Goal: Task Accomplishment & Management: Manage account settings

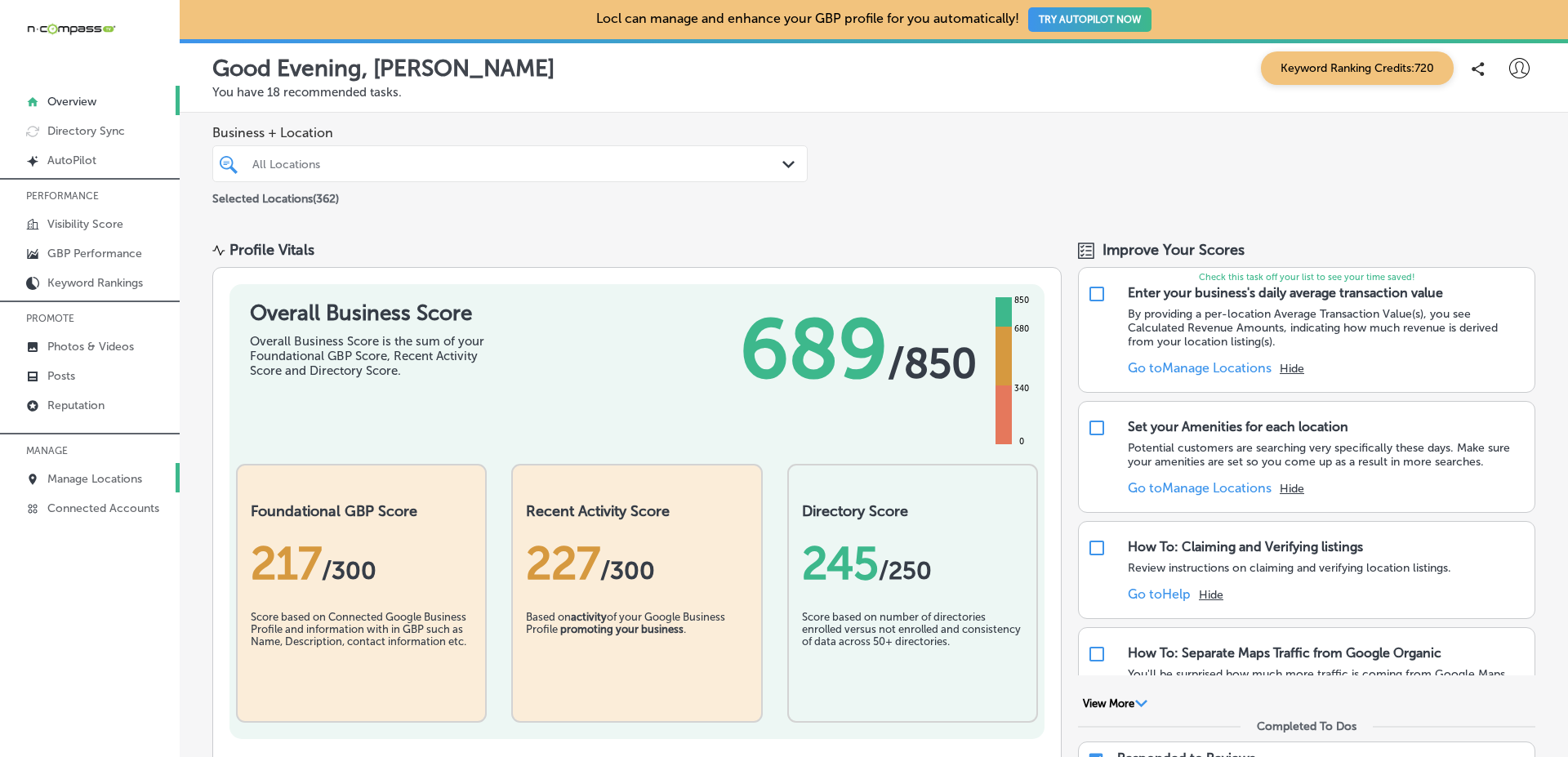
click at [85, 481] on p "Manage Locations" at bounding box center [94, 479] width 95 height 14
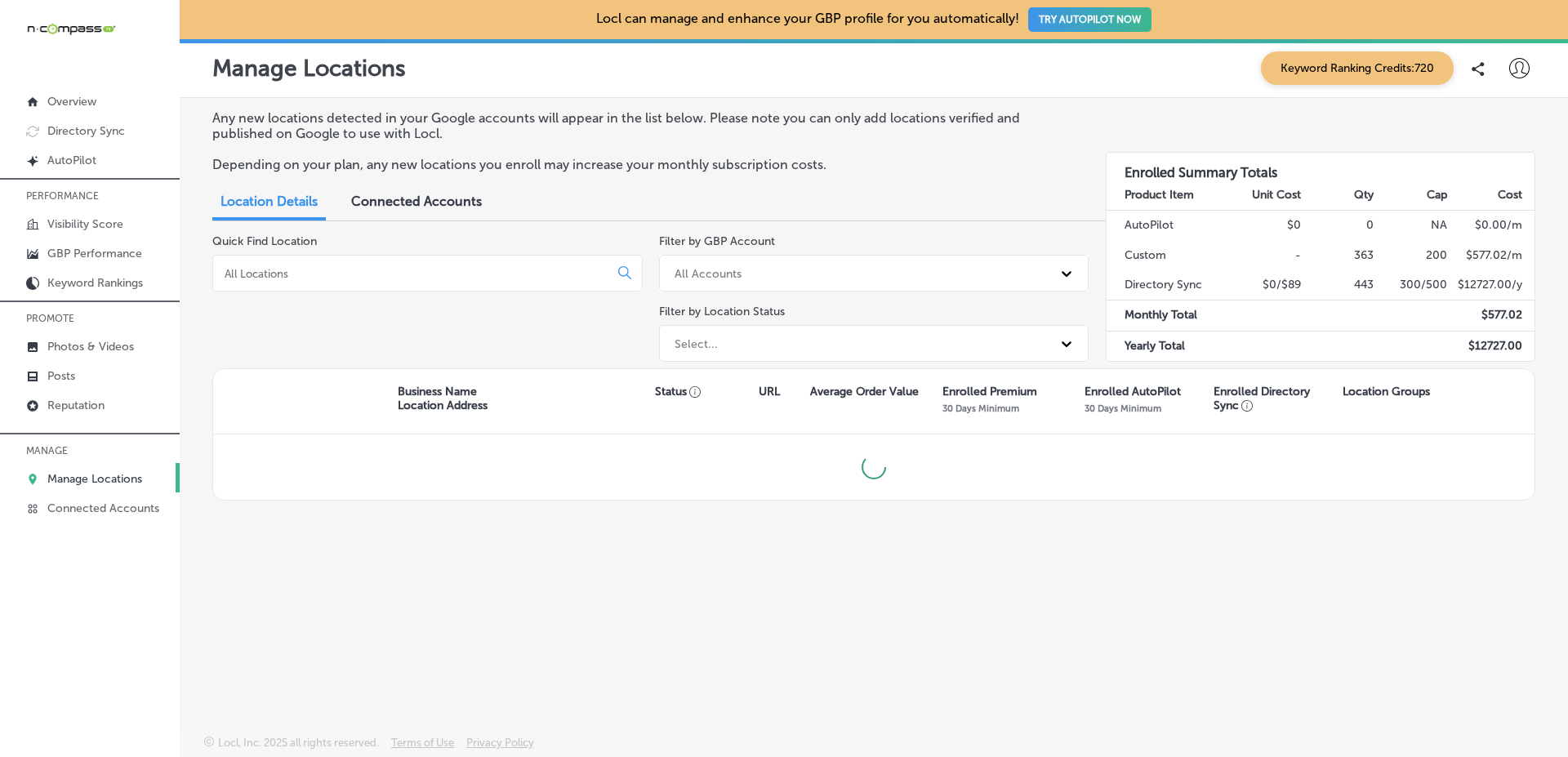
click at [501, 273] on input at bounding box center [414, 273] width 382 height 15
type input "su"
click at [388, 372] on div "Business Name Location Address Status URL Average Order Value Enrolled Premium …" at bounding box center [874, 401] width 1322 height 65
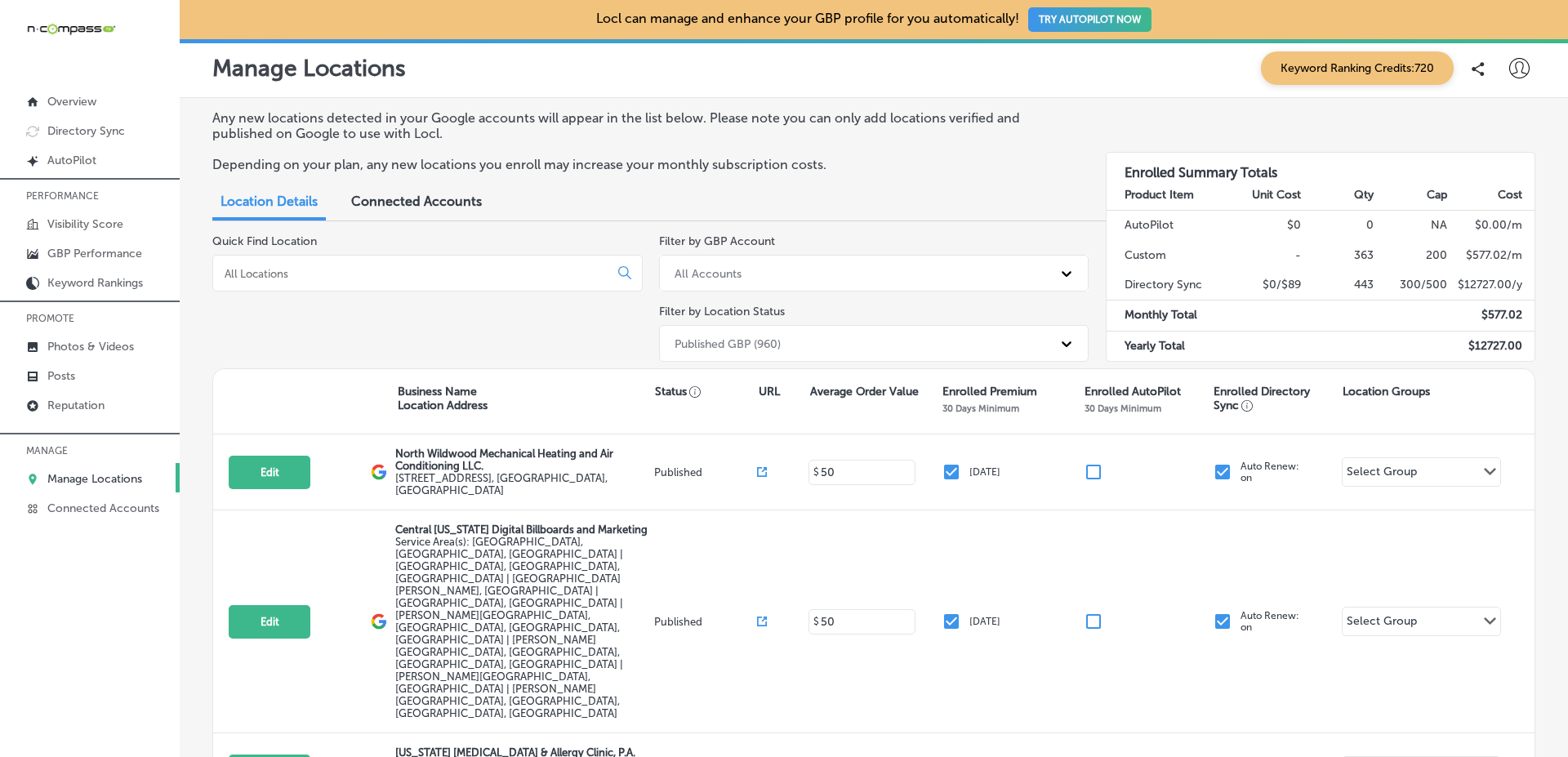
click at [436, 264] on div at bounding box center [427, 273] width 430 height 37
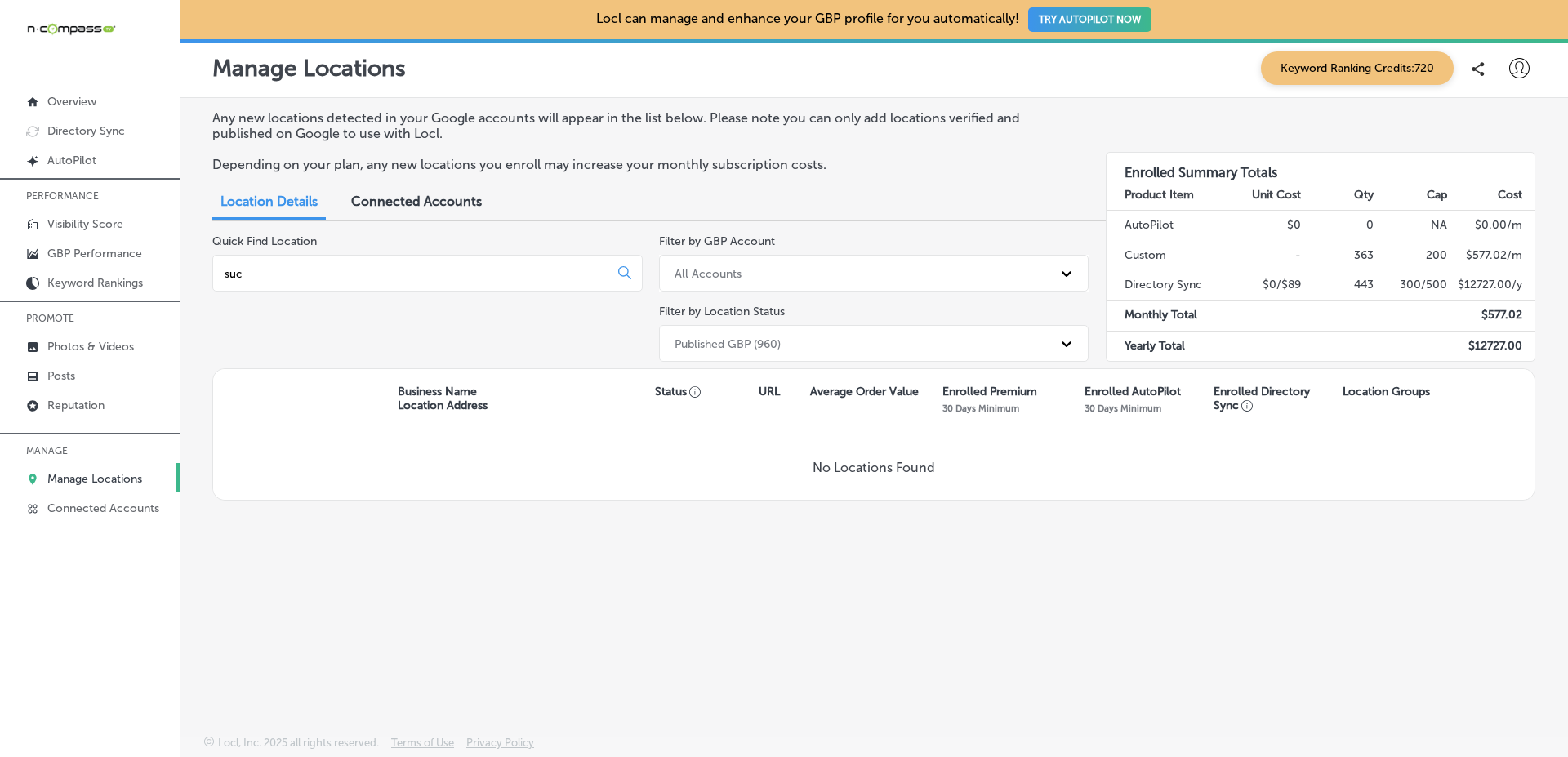
type input "suc"
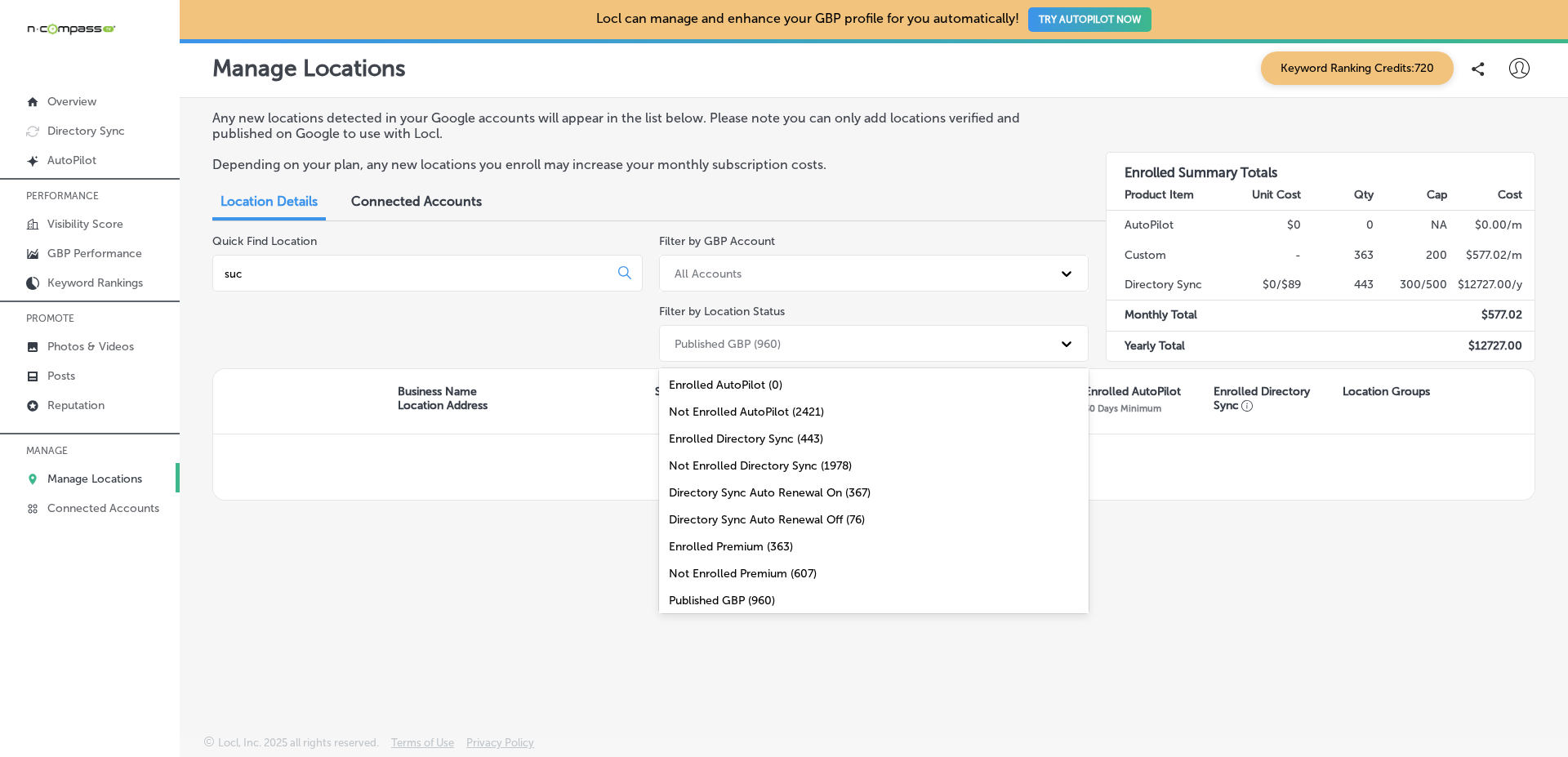
click at [744, 343] on div "Published GBP (960)" at bounding box center [728, 344] width 106 height 14
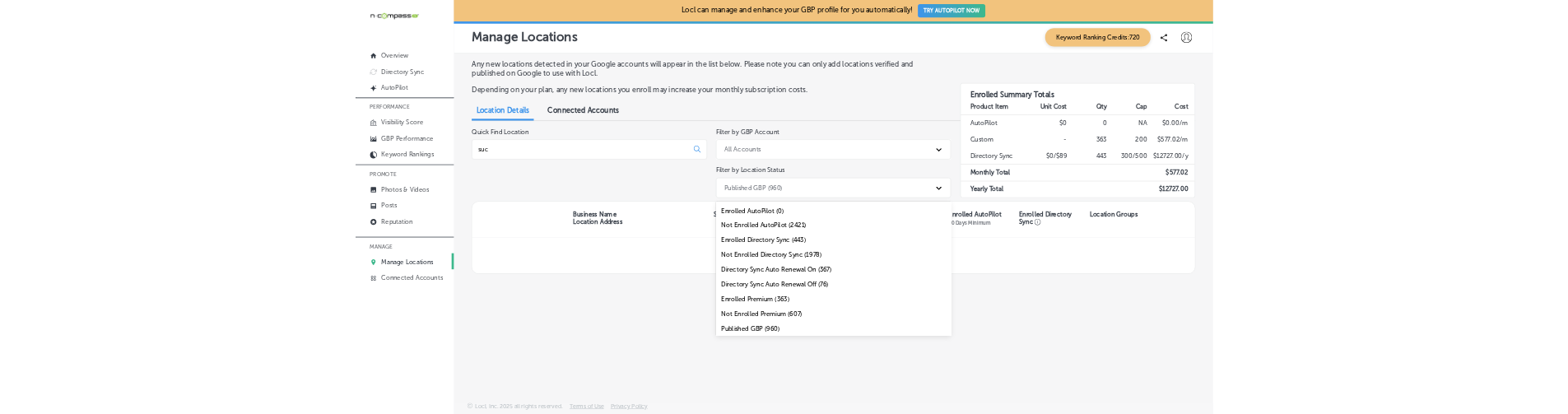
scroll to position [59, 0]
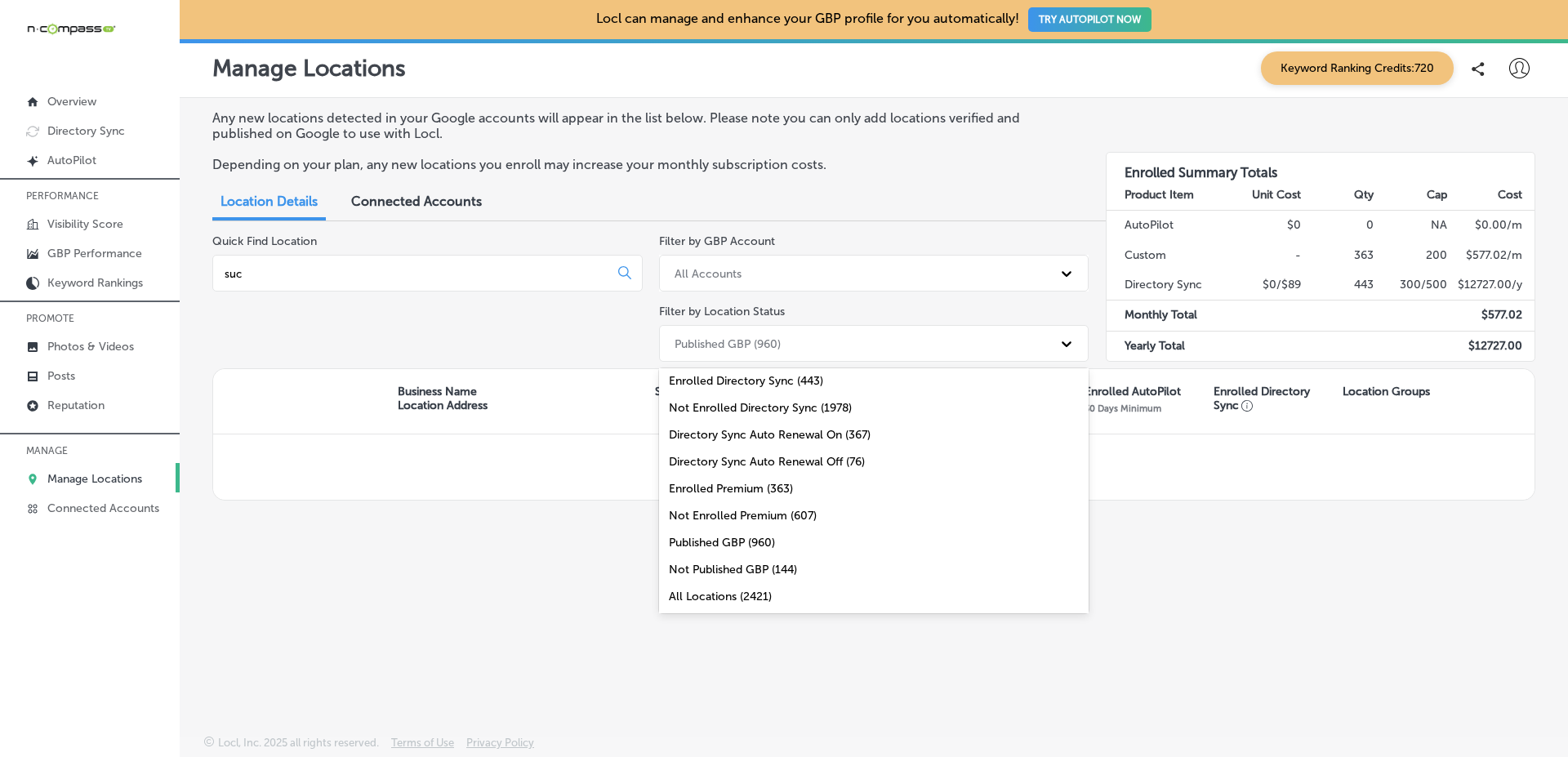
click at [764, 570] on div "Not Published GBP (144)" at bounding box center [874, 569] width 430 height 27
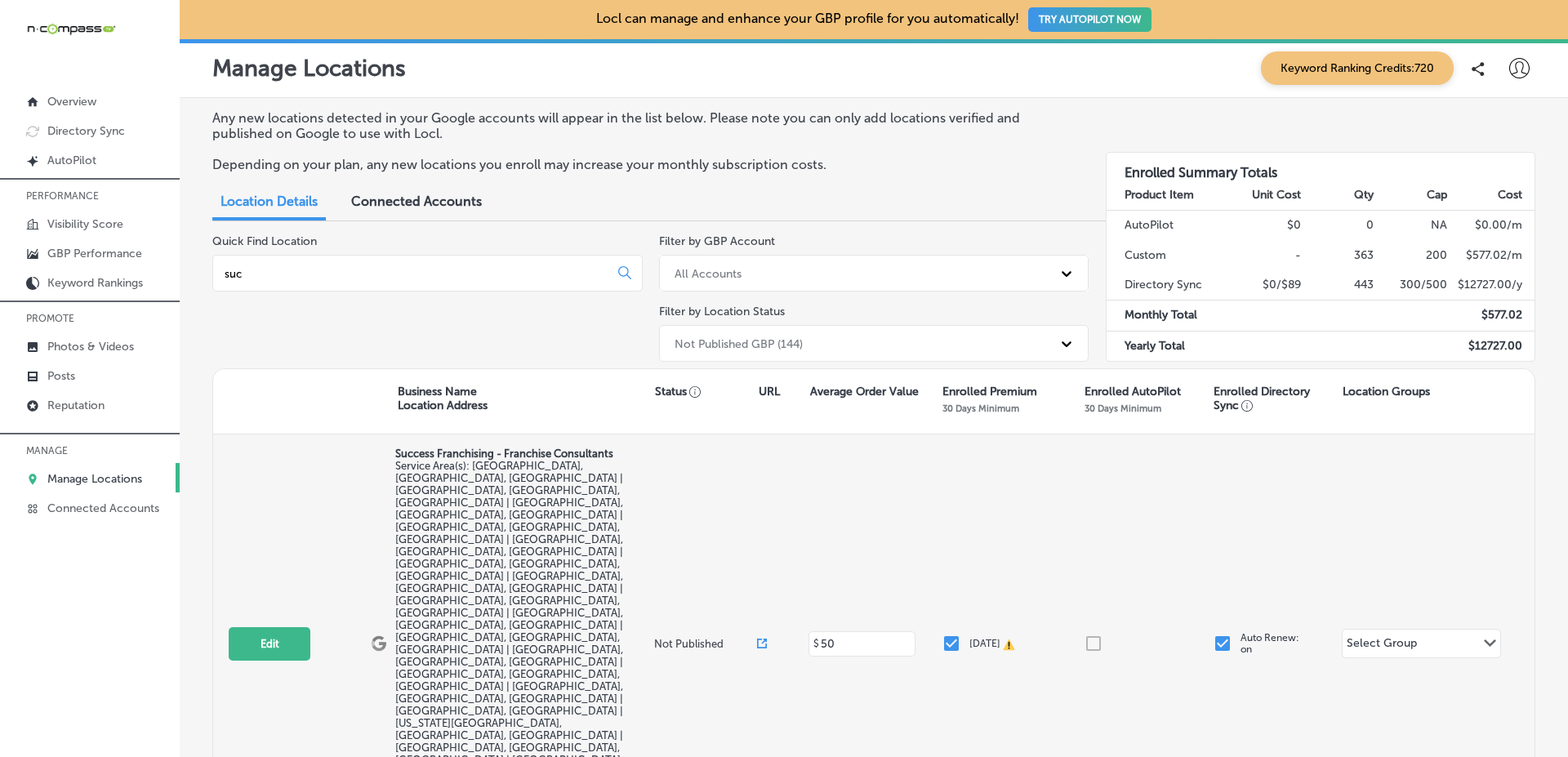
drag, startPoint x: 295, startPoint y: 525, endPoint x: 704, endPoint y: 503, distance: 409.6
click at [704, 503] on div "Edit This location is not published yet. Success Franchising - Franchise Consul…" at bounding box center [874, 643] width 1322 height 418
click at [763, 639] on icon at bounding box center [764, 641] width 6 height 6
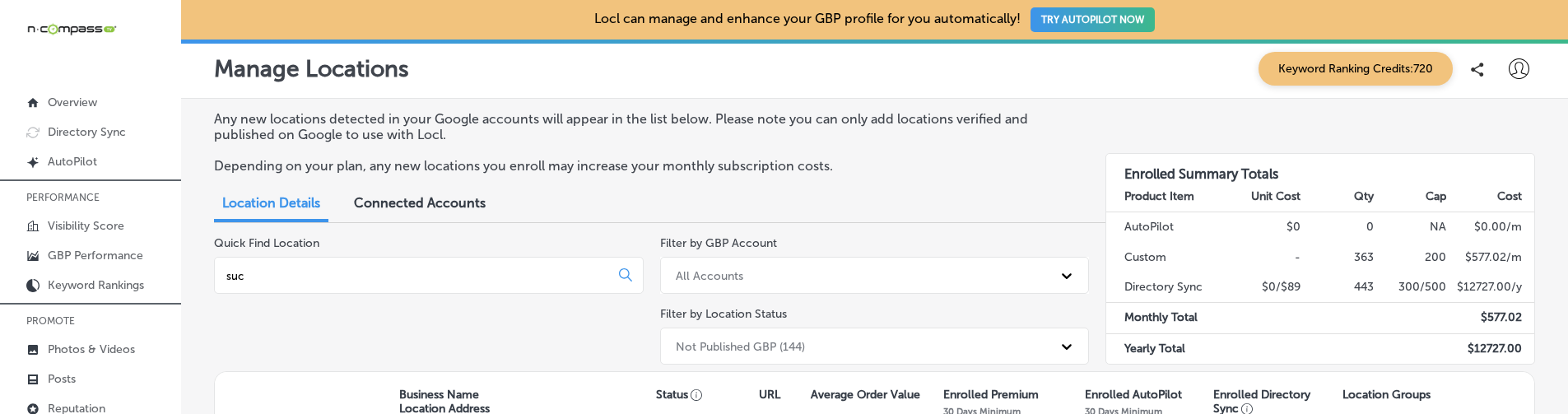
scroll to position [179, 0]
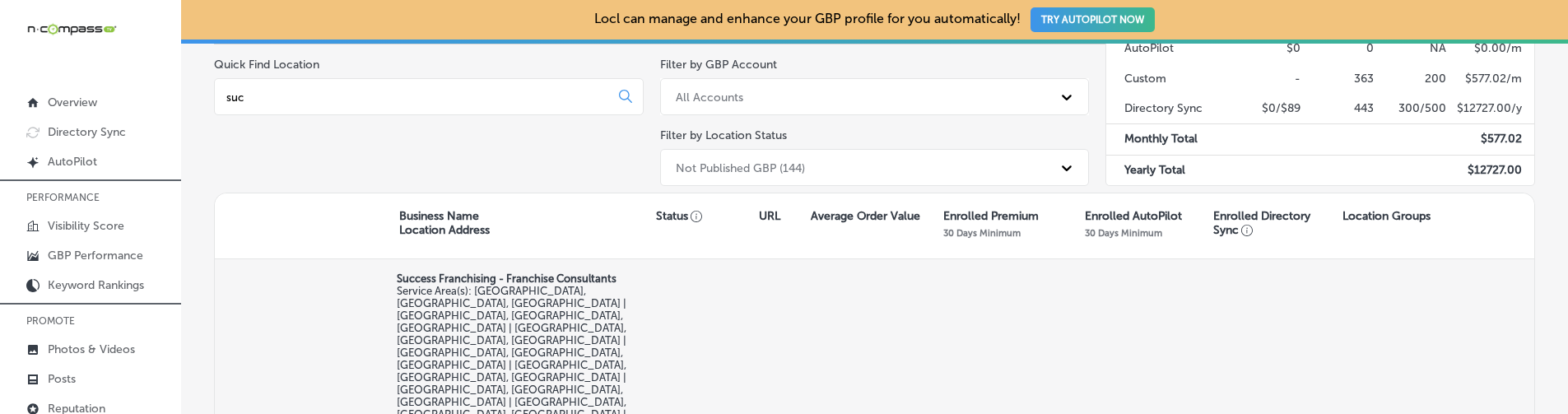
select select "US"
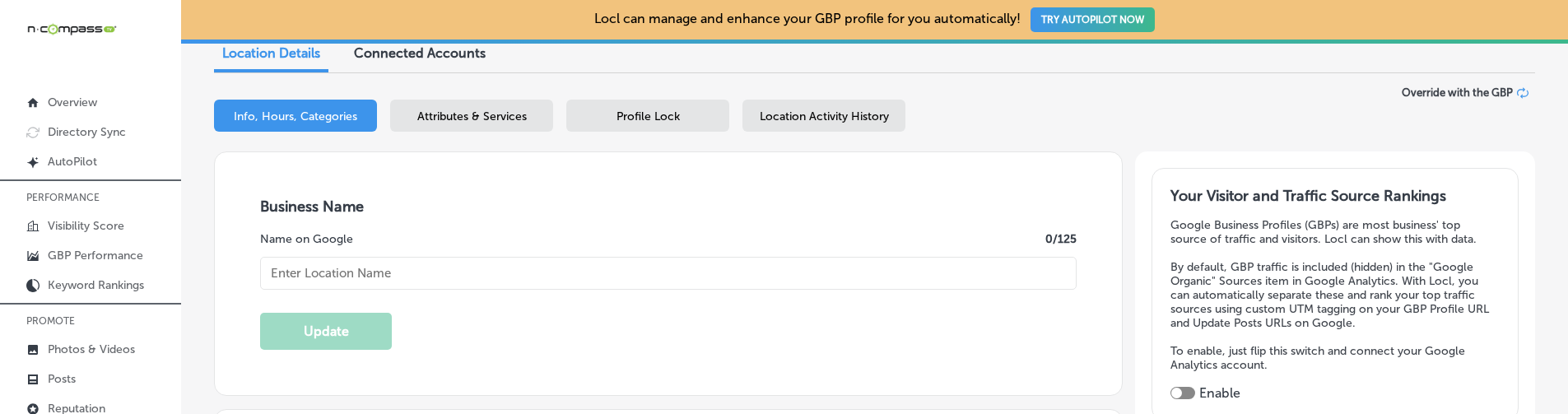
scroll to position [207, 0]
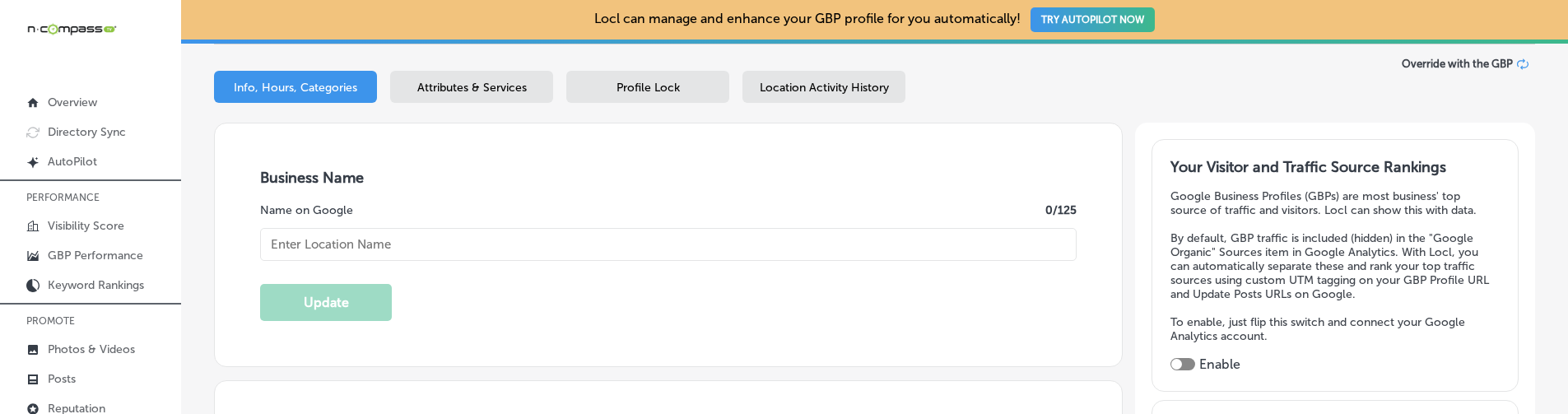
type input "Success Franchising - Franchise Consultants"
checkbox input "false"
type input "[STREET_ADDRESS][PERSON_NAME]"
type input "[GEOGRAPHIC_DATA]"
type input "77002"
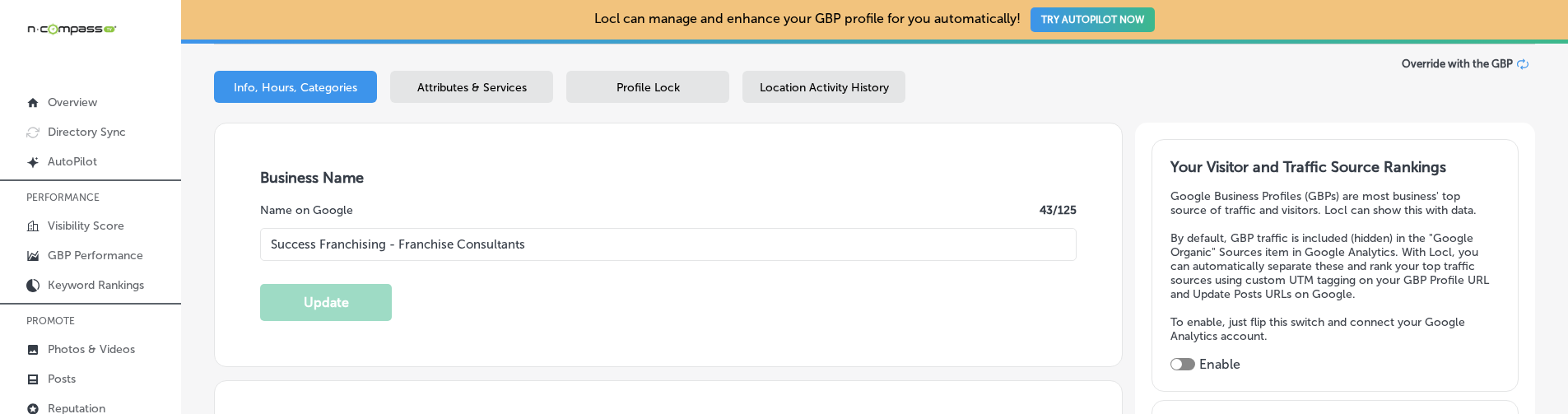
type input "US"
checkbox input "true"
type input "[URL][DOMAIN_NAME]"
type textarea "Success Franchising is a women-owned franchise consulting firm based in [GEOGRA…"
type input "[PHONE_NUMBER]"
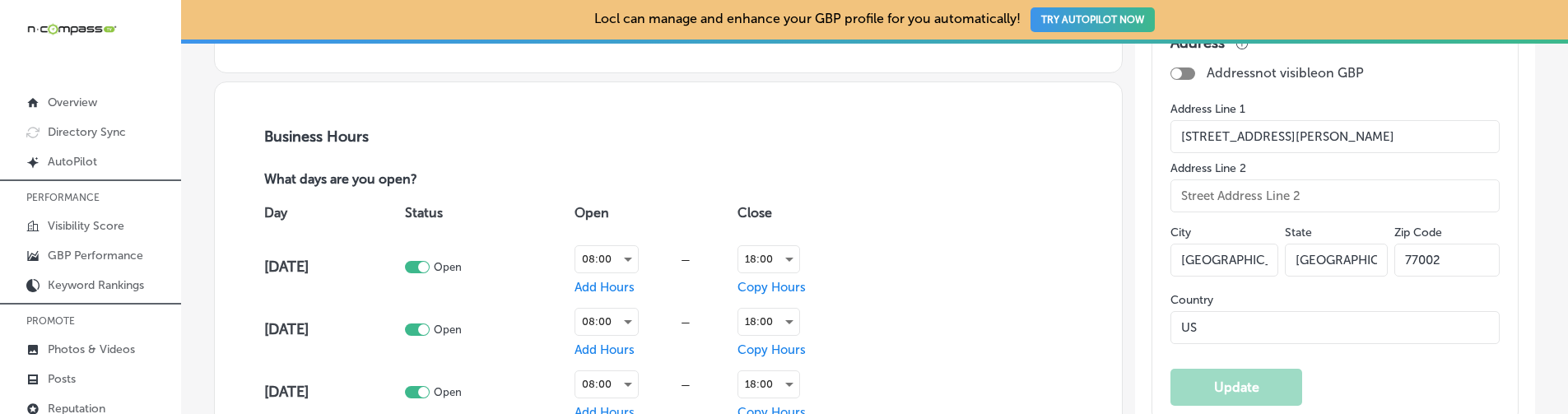
scroll to position [0, 0]
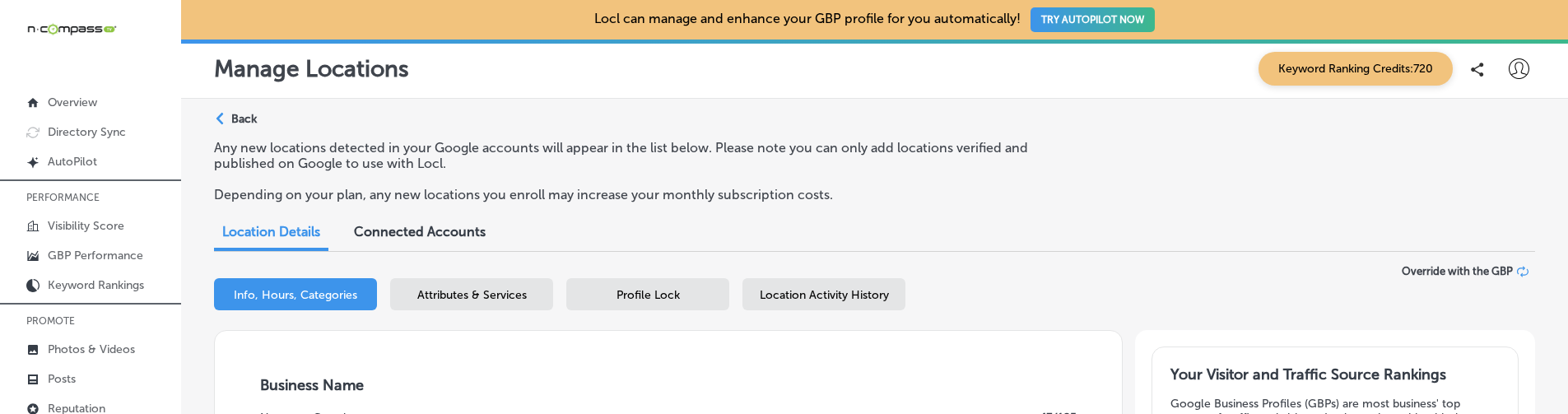
click at [243, 123] on p "Back" at bounding box center [244, 119] width 25 height 14
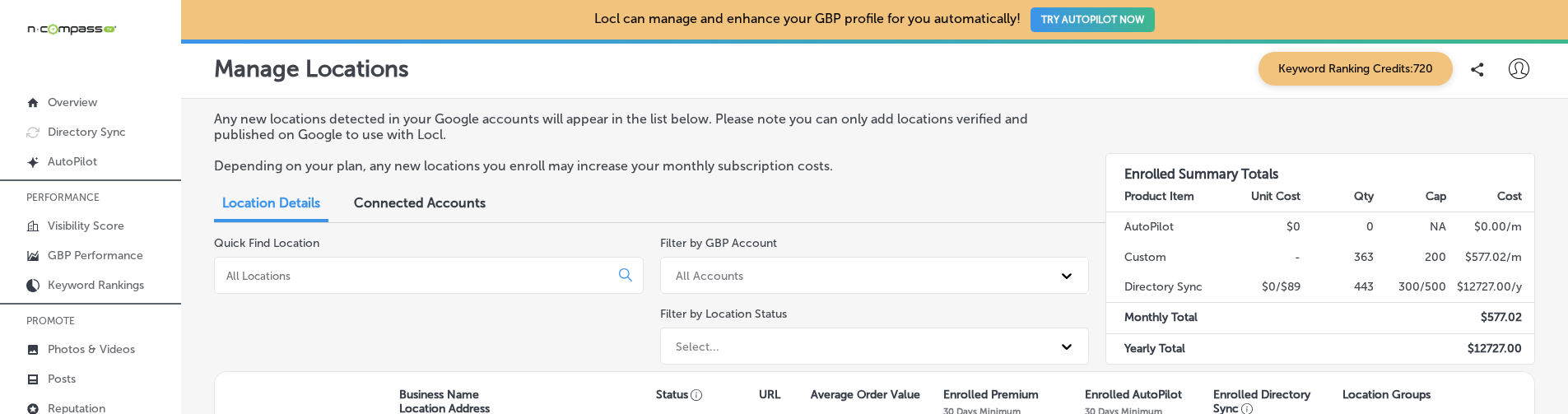
scroll to position [82, 0]
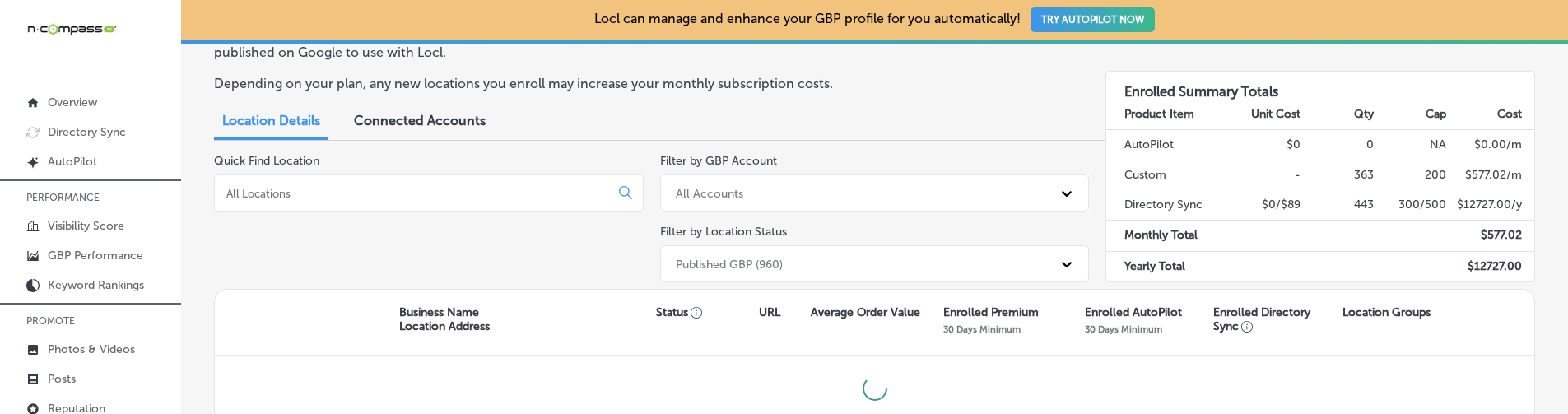
click at [718, 274] on div "Published GBP (960)" at bounding box center [860, 263] width 385 height 27
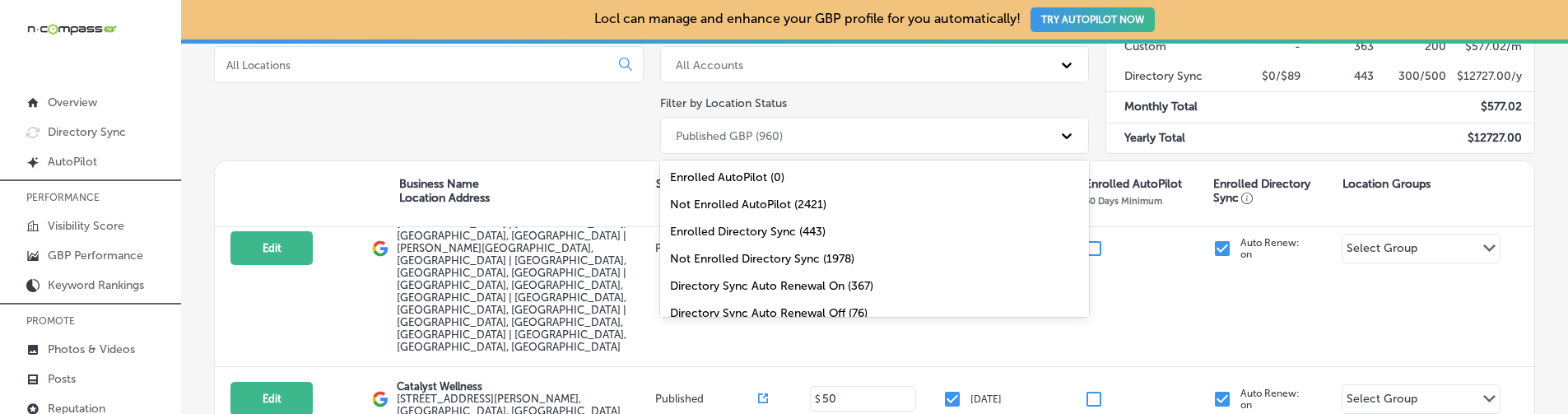
scroll to position [149, 0]
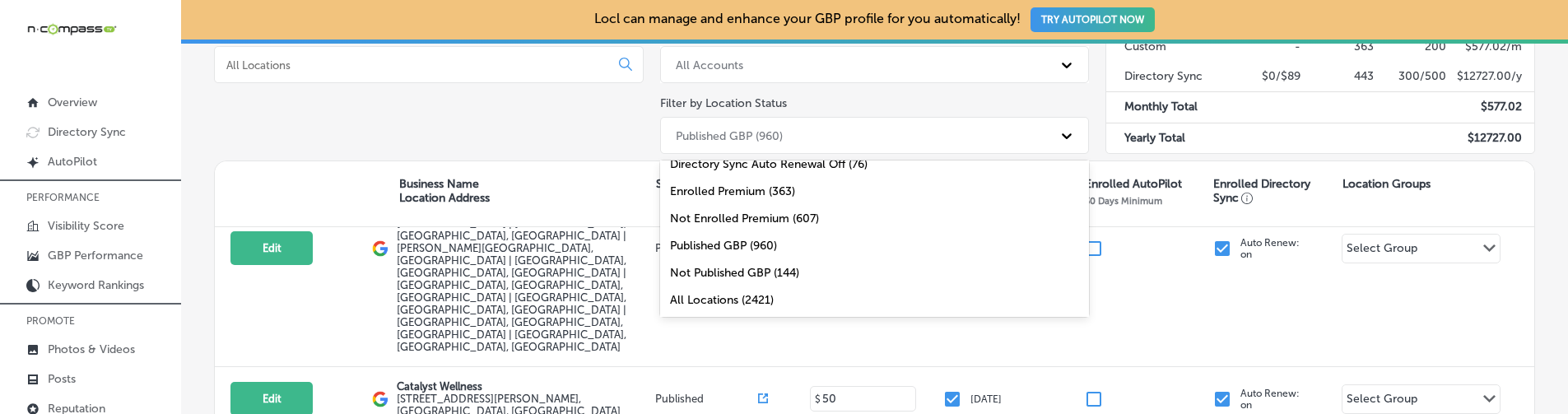
click at [732, 270] on div "Not Published GBP (144)" at bounding box center [875, 273] width 430 height 27
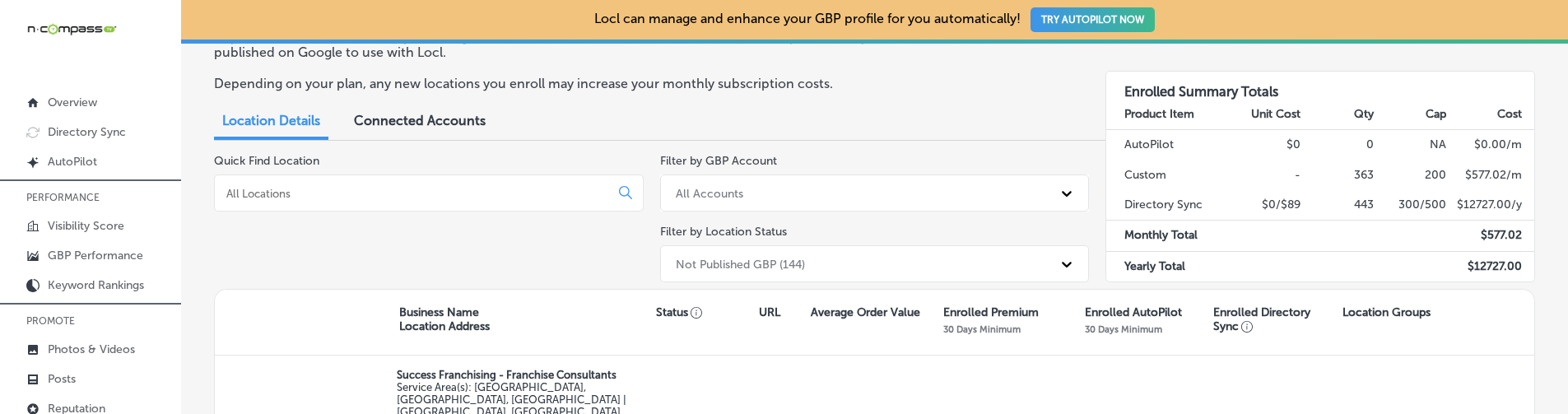
scroll to position [211, 0]
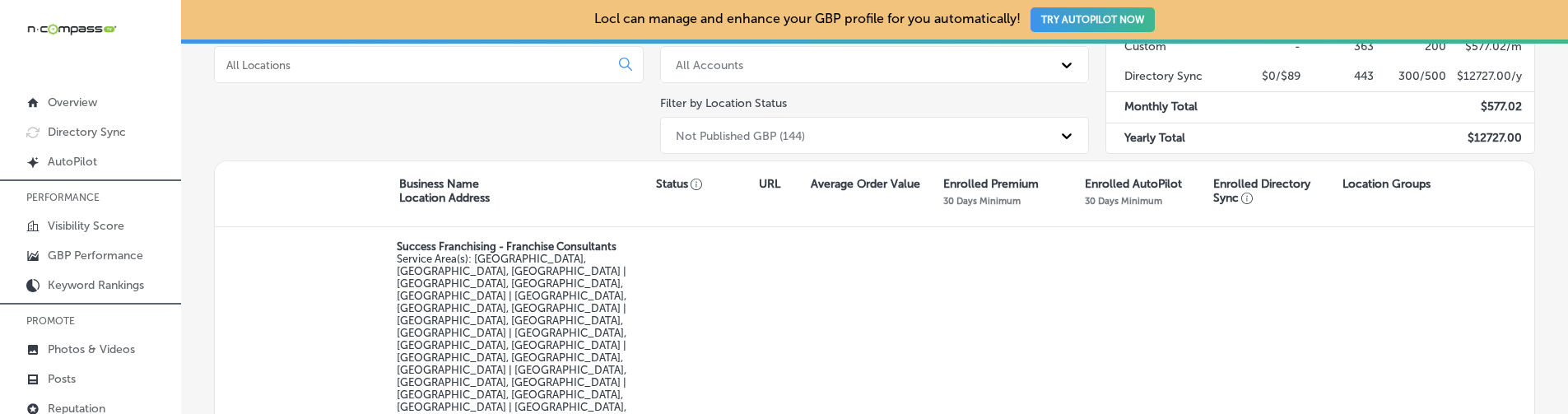
click at [415, 54] on div at bounding box center [429, 65] width 430 height 37
click at [416, 65] on input at bounding box center [415, 65] width 381 height 15
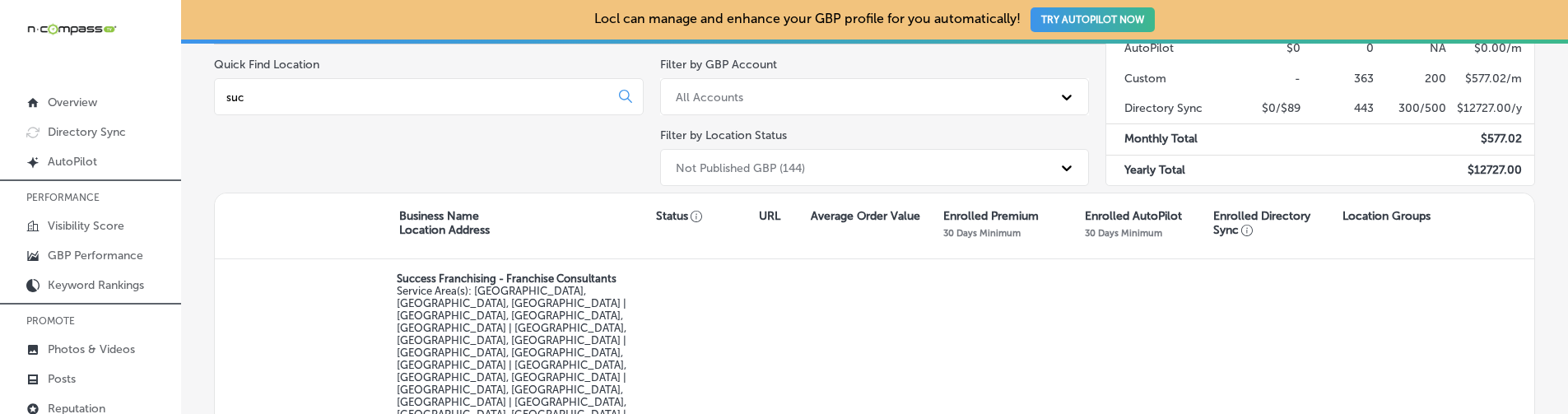
scroll to position [120, 0]
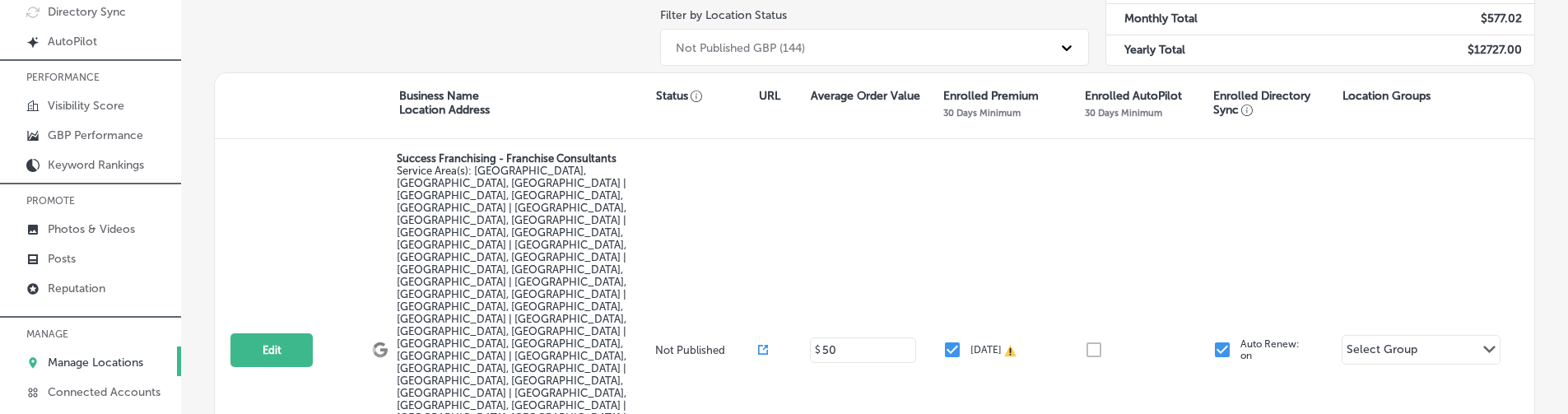
type input "suc"
click at [152, 261] on link "Posts" at bounding box center [90, 258] width 181 height 30
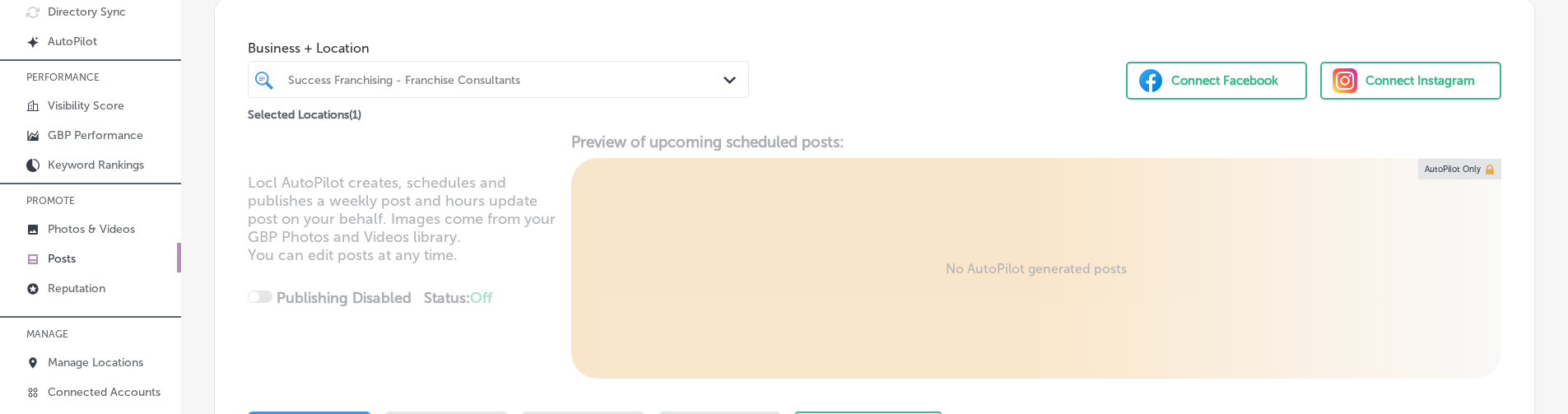
scroll to position [299, 0]
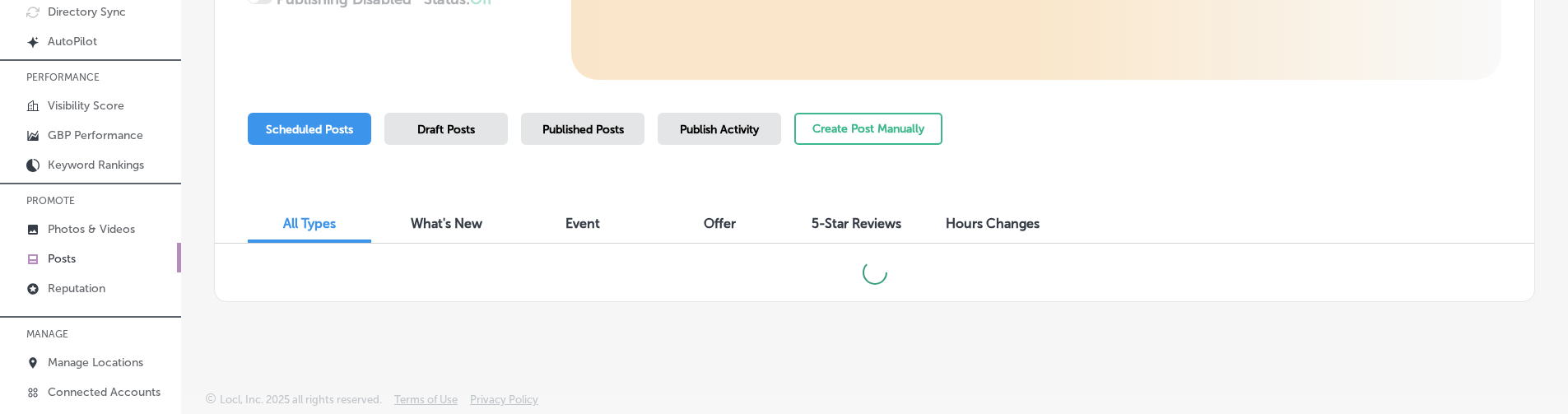
click at [606, 139] on div "Published Posts" at bounding box center [583, 129] width 124 height 32
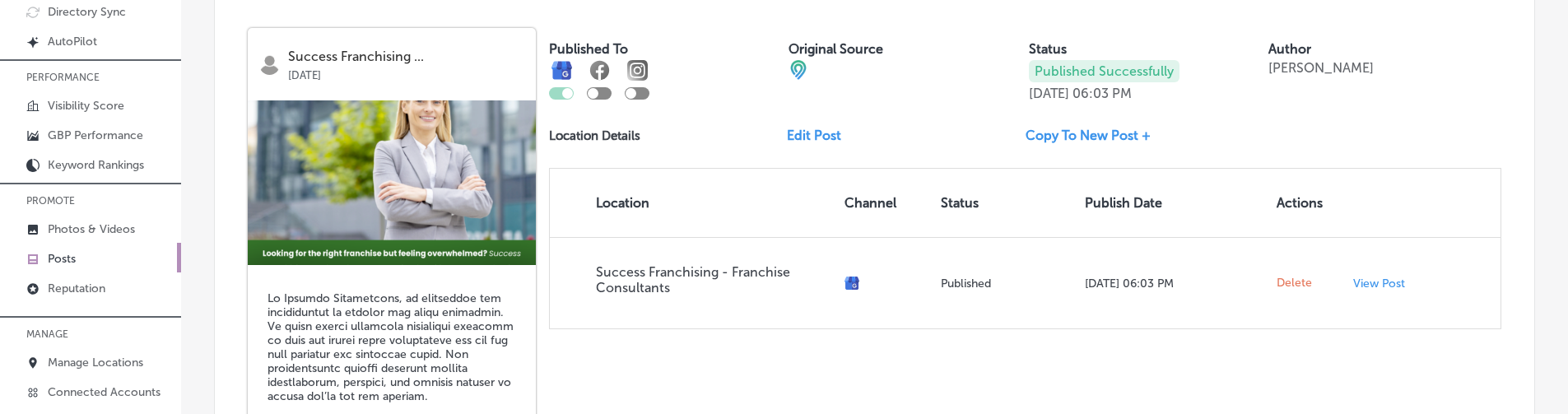
scroll to position [532, 0]
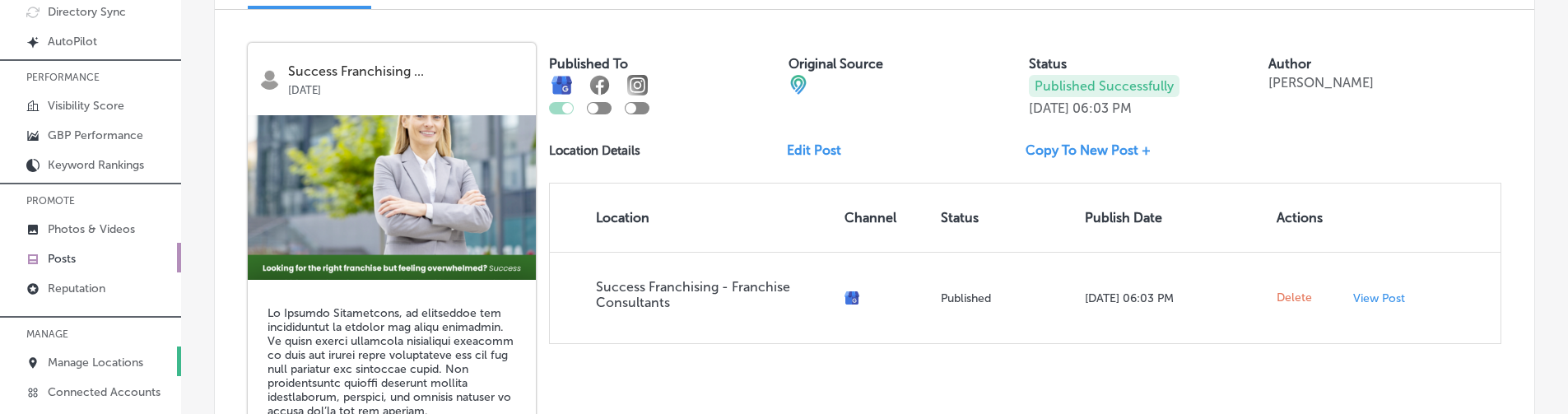
click at [136, 371] on link "Manage Locations" at bounding box center [90, 361] width 181 height 30
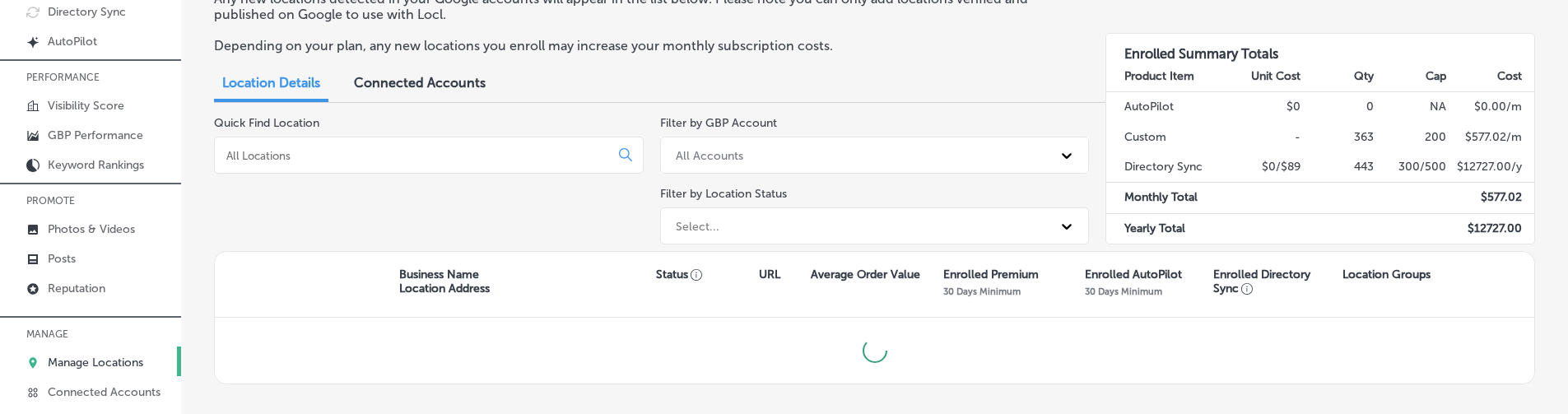
click at [380, 150] on input at bounding box center [415, 155] width 381 height 15
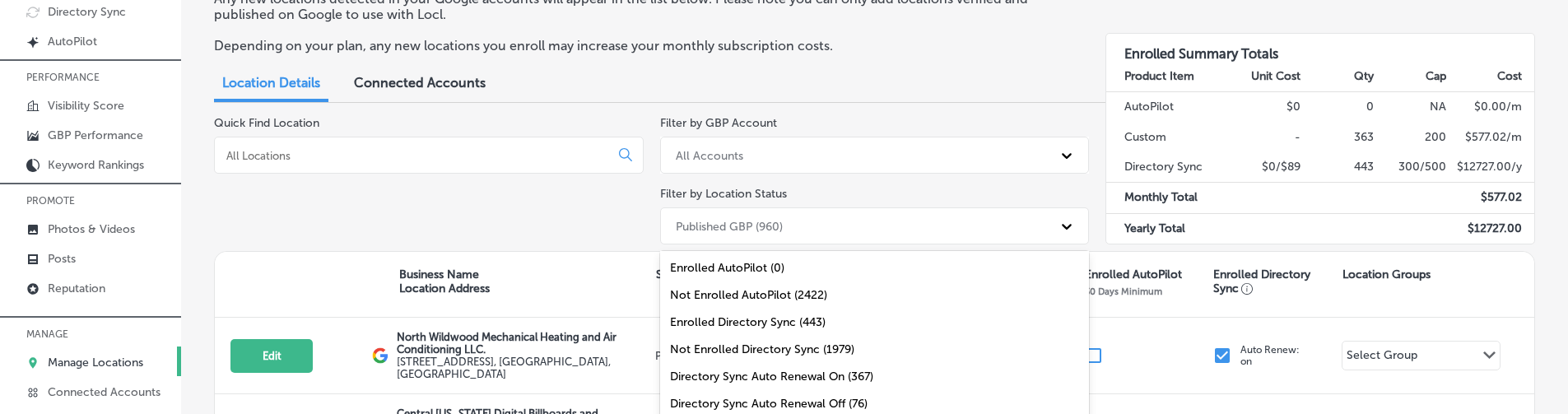
click at [751, 211] on div "option Enrolled AutoPilot (0) focused, 1 of 11. 11 results available. Use Up an…" at bounding box center [875, 225] width 430 height 37
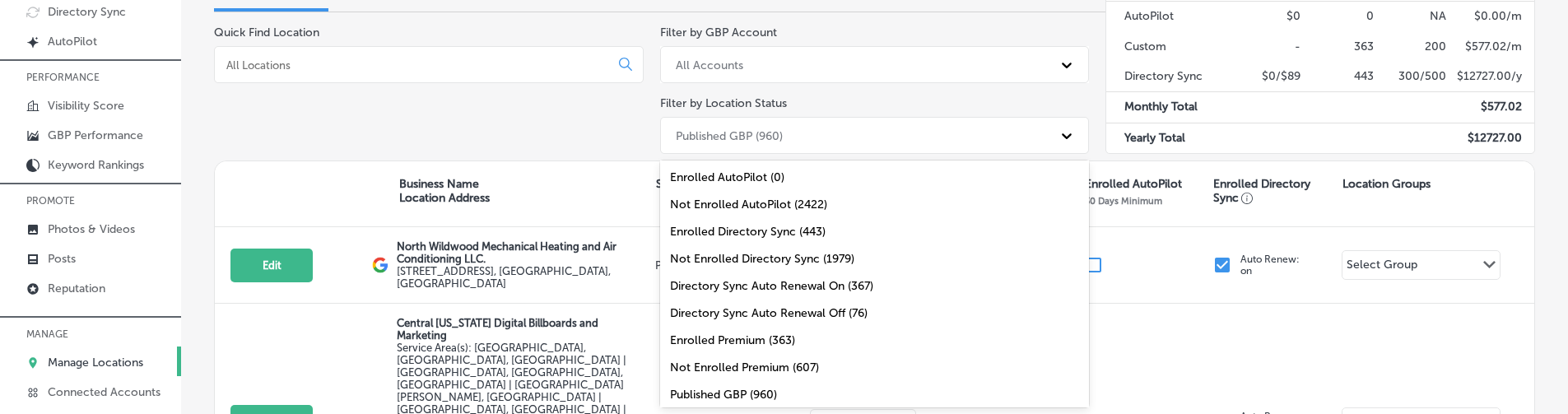
scroll to position [59, 0]
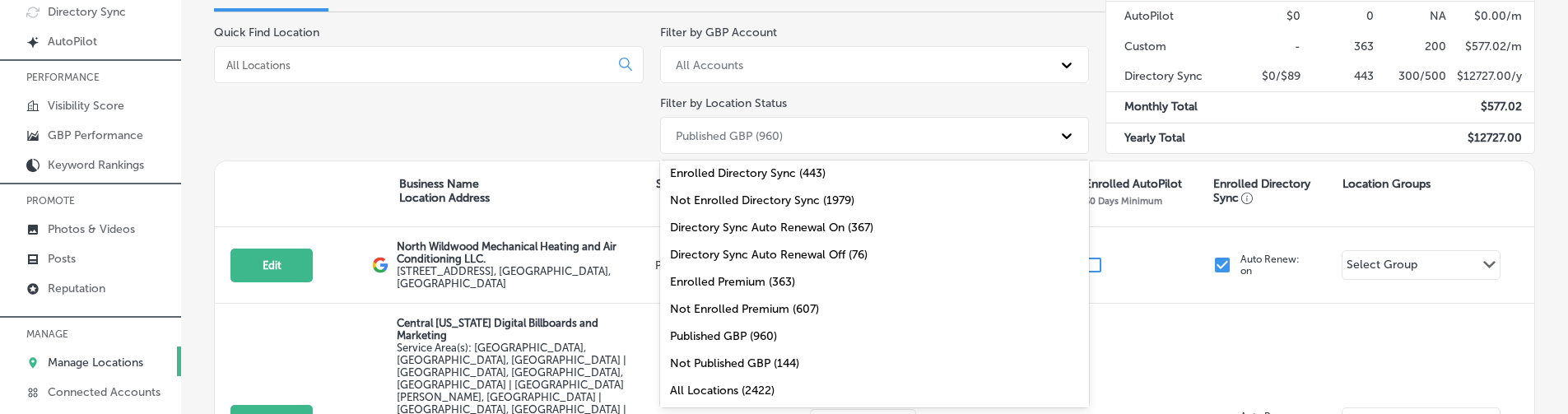
click at [748, 365] on div "Not Published GBP (144)" at bounding box center [875, 363] width 430 height 27
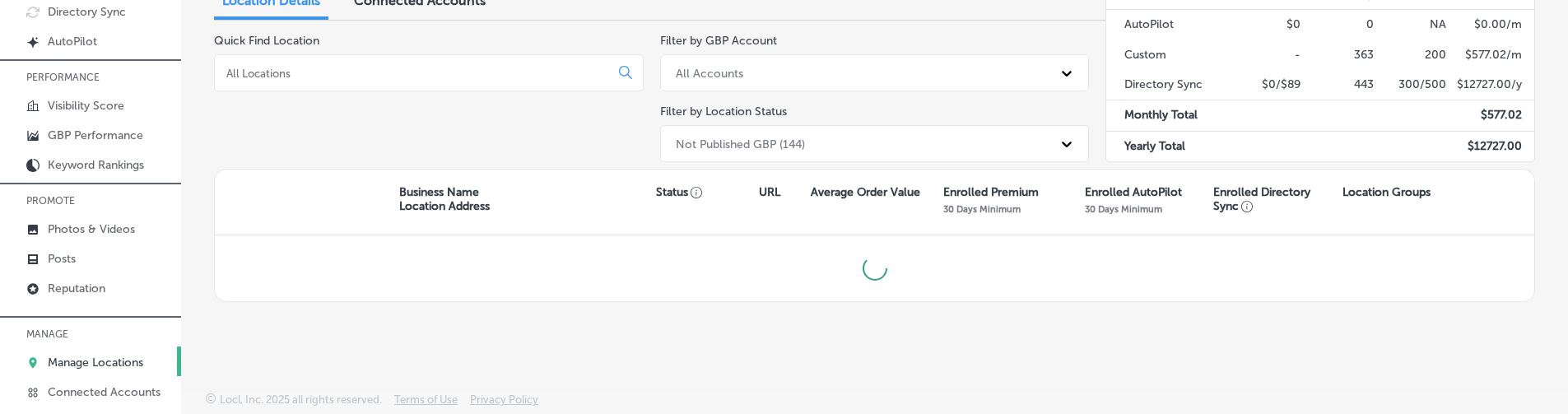
scroll to position [82, 0]
click at [482, 66] on input at bounding box center [415, 73] width 381 height 15
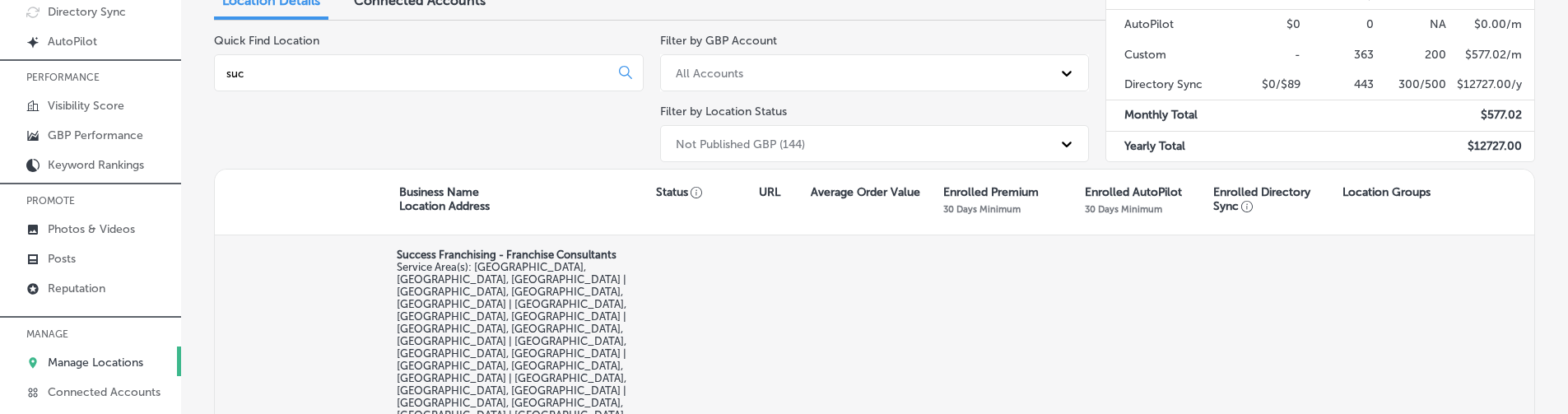
type input "suc"
select select "US"
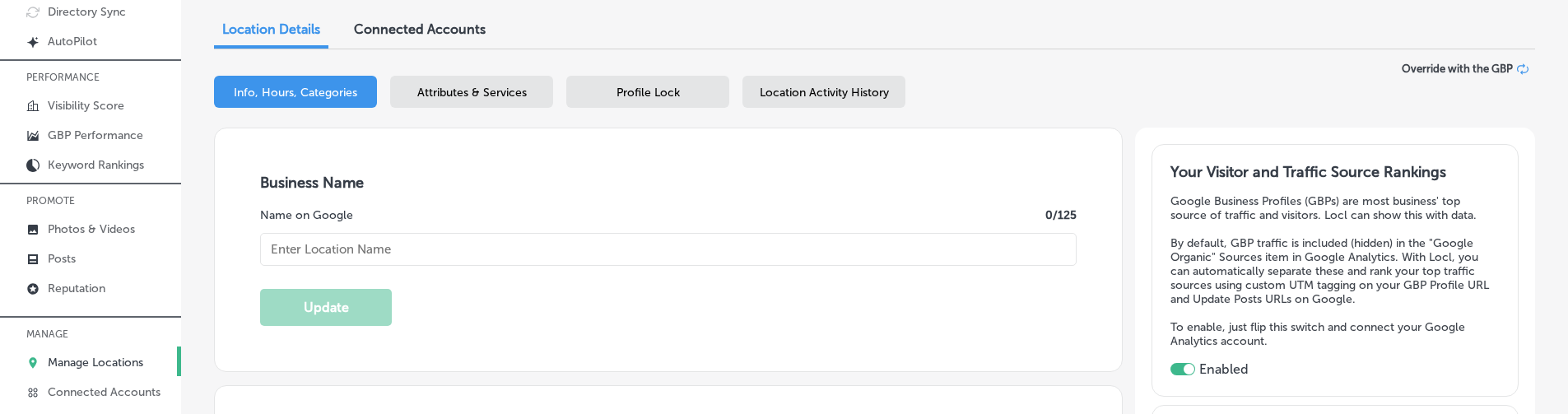
type textarea "Success Franchising is a women-owned franchise consulting firm based in [GEOGRA…"
checkbox input "true"
checkbox input "false"
type input "[STREET_ADDRESS][PERSON_NAME]"
type input "[GEOGRAPHIC_DATA]"
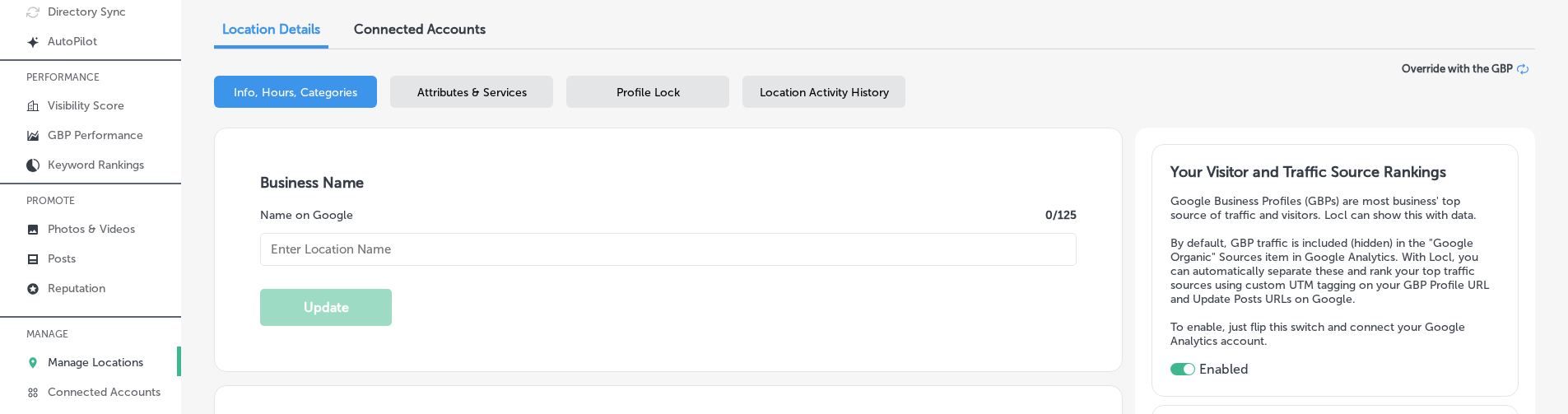
type input "77002"
type input "US"
type input "[URL][DOMAIN_NAME]"
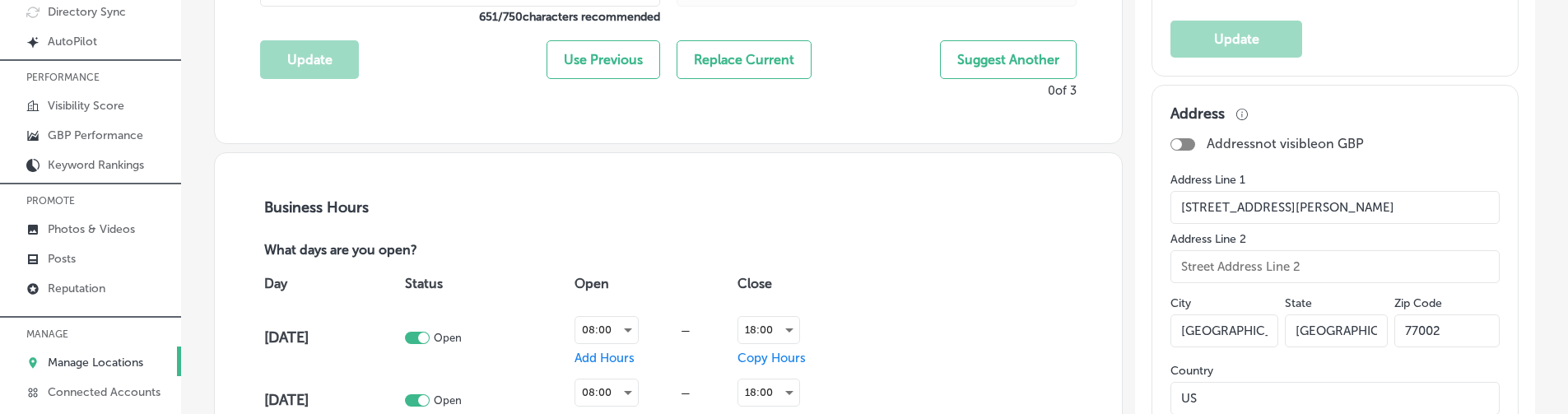
type input "Success Franchising - Franchise Consultants"
type input "[PHONE_NUMBER]"
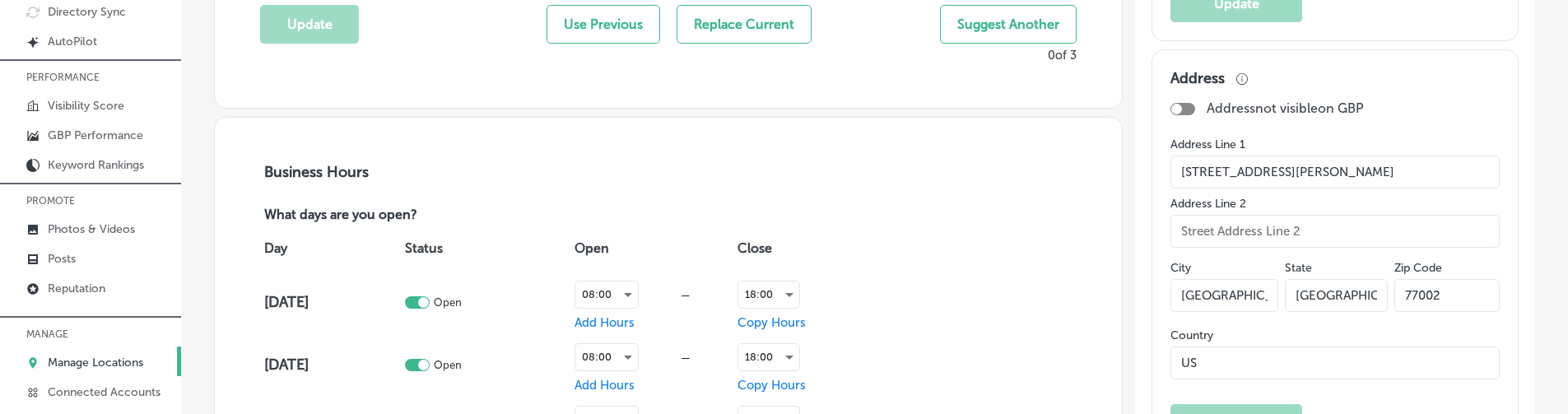
scroll to position [926, 0]
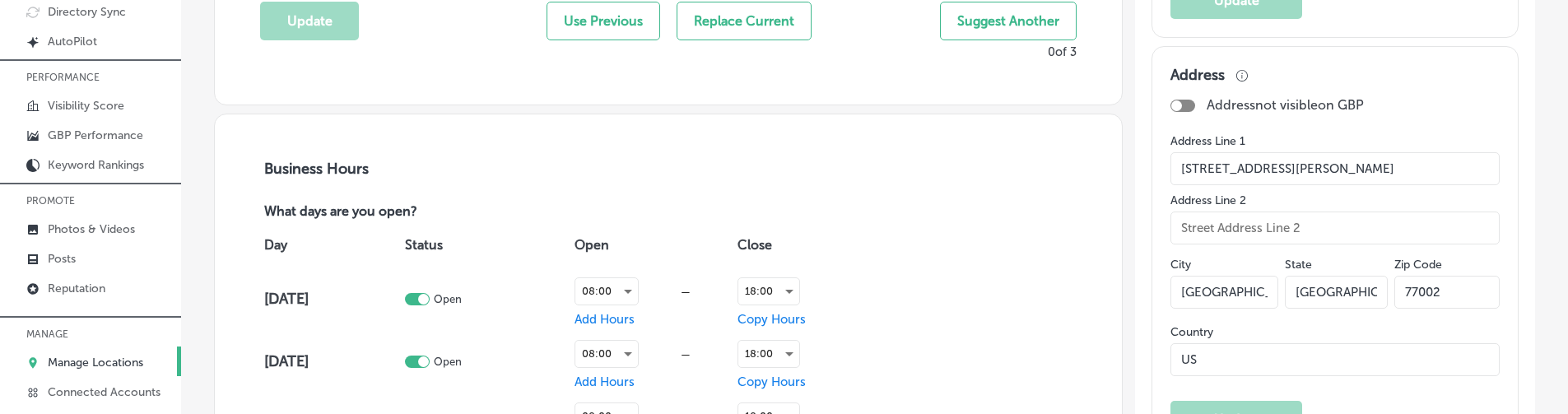
click at [1235, 107] on p "Address not visible on GBP" at bounding box center [1285, 105] width 157 height 16
drag, startPoint x: 1235, startPoint y: 107, endPoint x: 1336, endPoint y: 100, distance: 101.2
click at [1336, 100] on p "Address not visible on GBP" at bounding box center [1285, 105] width 157 height 16
copy p "Address not visible on GBP"
click at [1265, 98] on p "Address not visible on GBP" at bounding box center [1285, 105] width 157 height 16
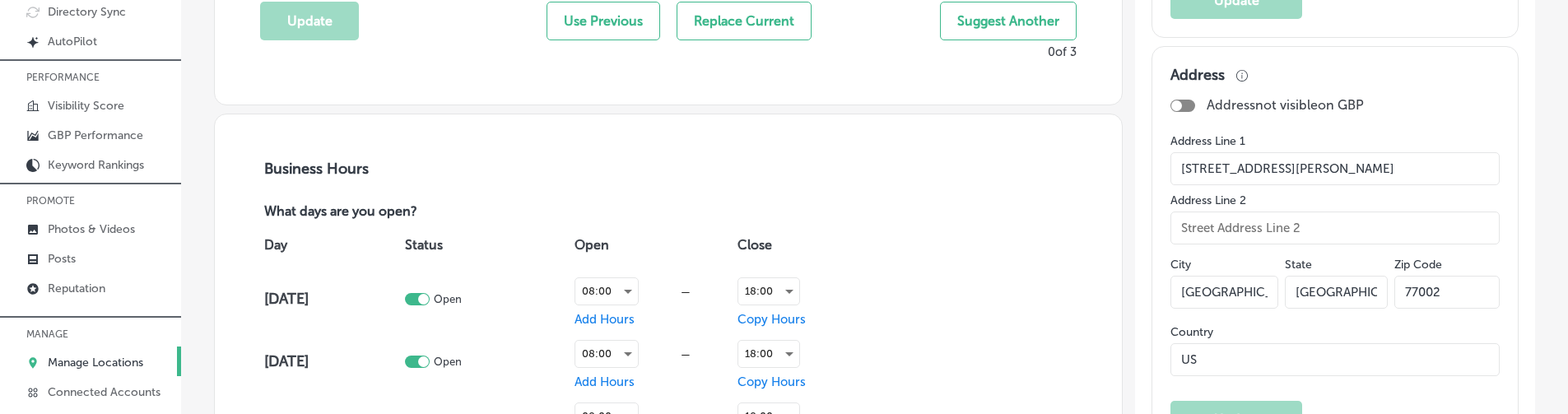
click at [1178, 134] on label "Address Line 1" at bounding box center [1335, 141] width 329 height 14
drag, startPoint x: 1178, startPoint y: 132, endPoint x: 1244, endPoint y: 134, distance: 66.0
click at [1244, 134] on label "Address Line 1" at bounding box center [1335, 141] width 329 height 14
copy label "Address Line"
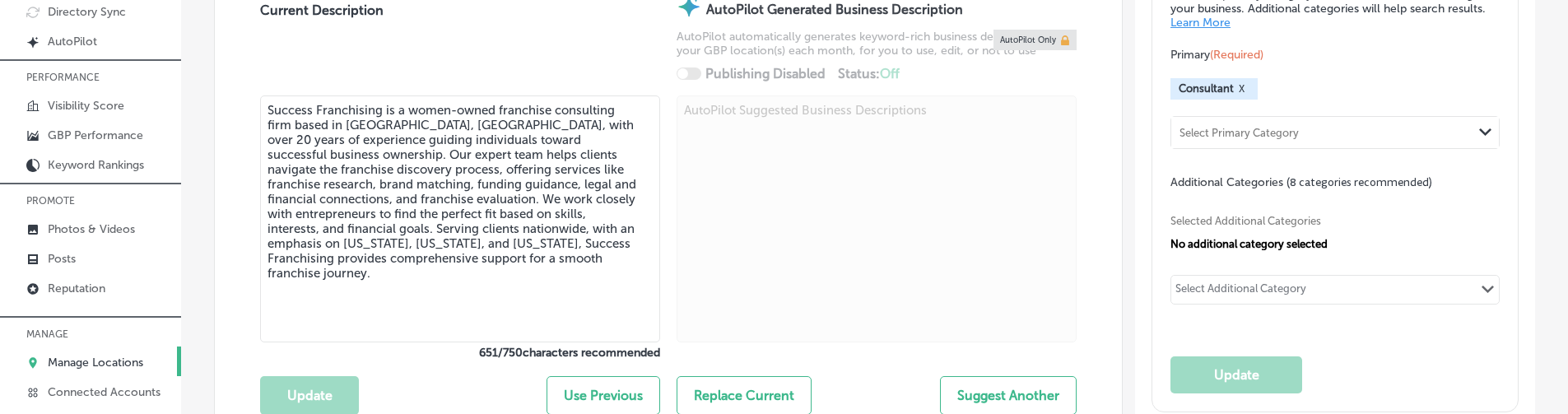
scroll to position [0, 0]
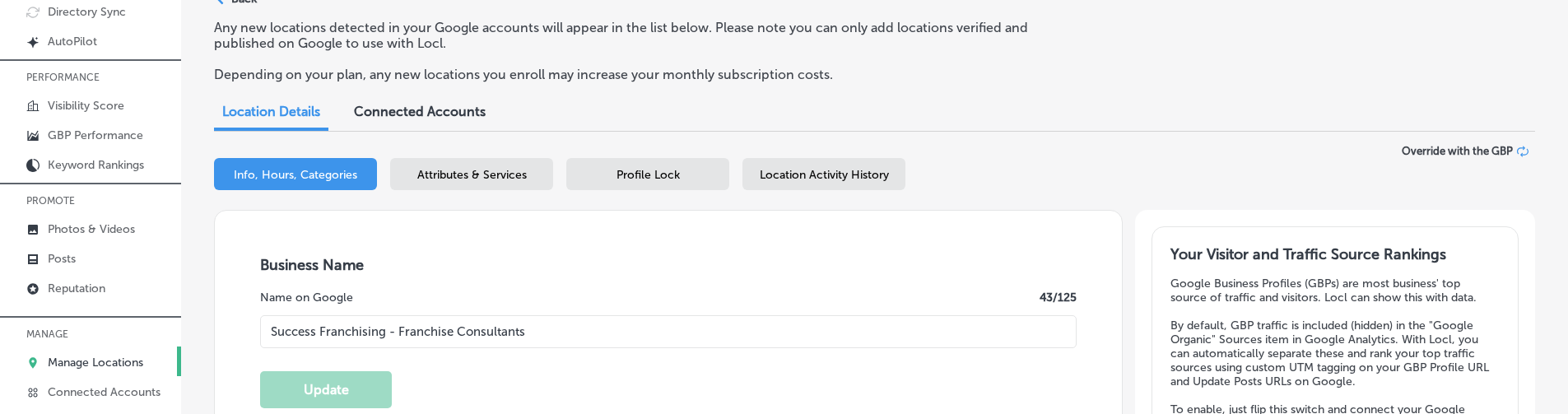
click at [678, 165] on div "Profile Lock" at bounding box center [648, 174] width 163 height 32
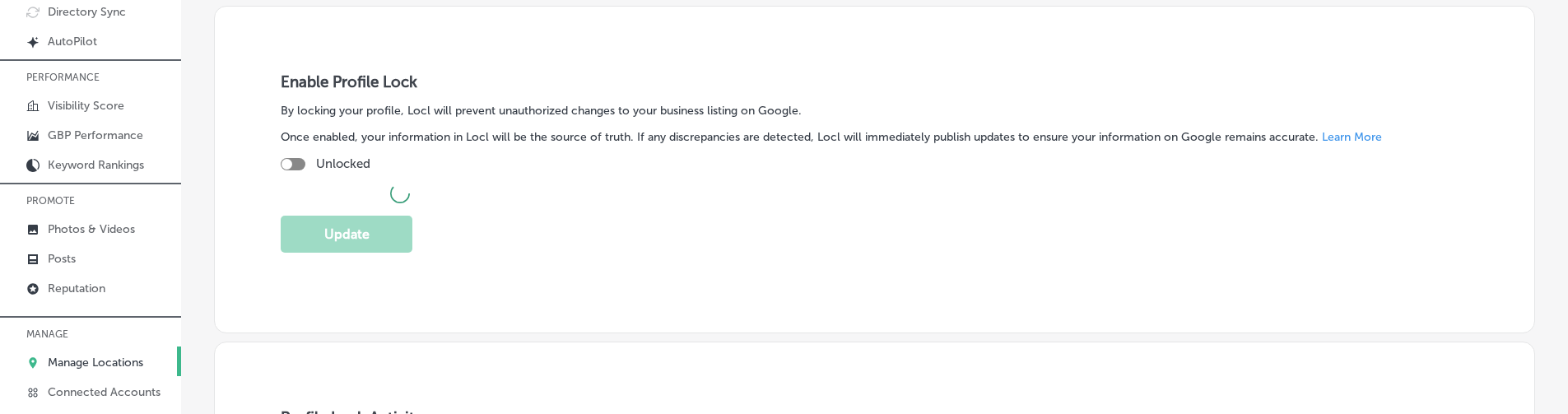
scroll to position [212, 0]
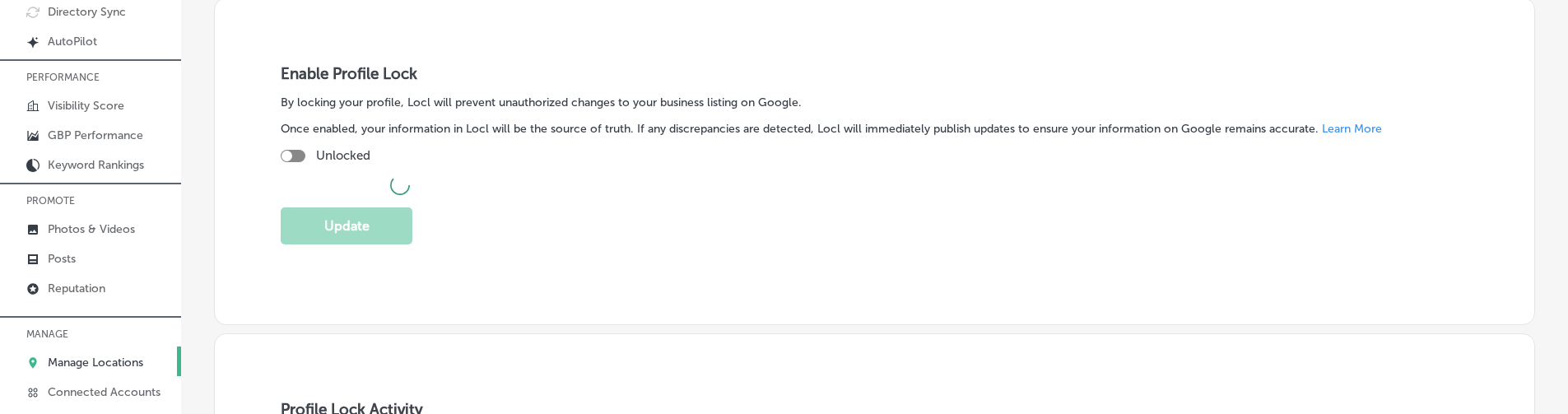
checkbox input "true"
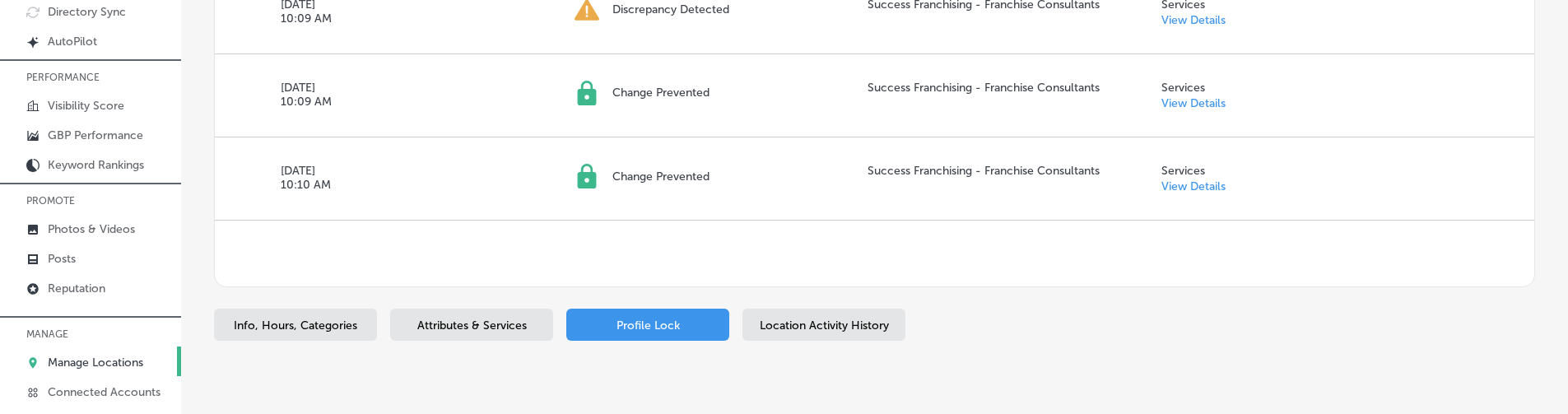
scroll to position [0, 0]
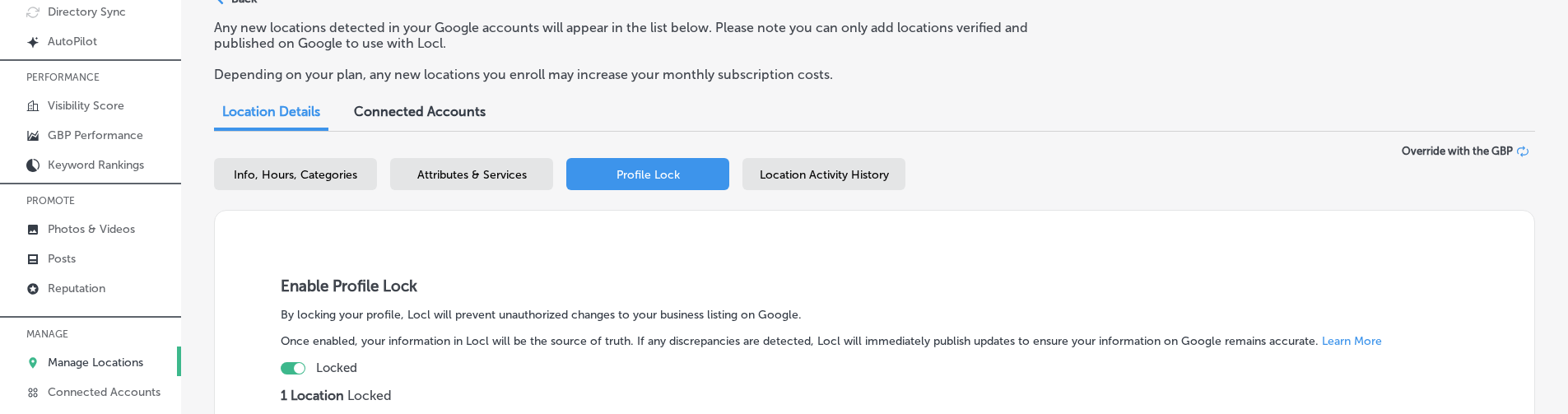
click at [327, 174] on span "Info, Hours, Categories" at bounding box center [295, 175] width 124 height 14
select select "US"
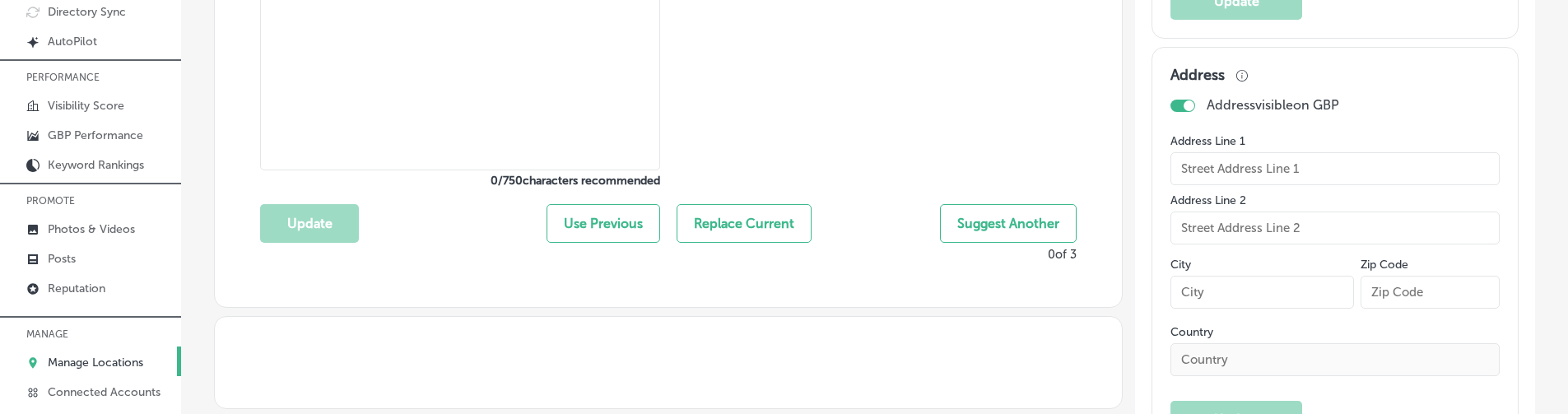
type textarea "Success Franchising is a women-owned franchise consulting firm based in [GEOGRA…"
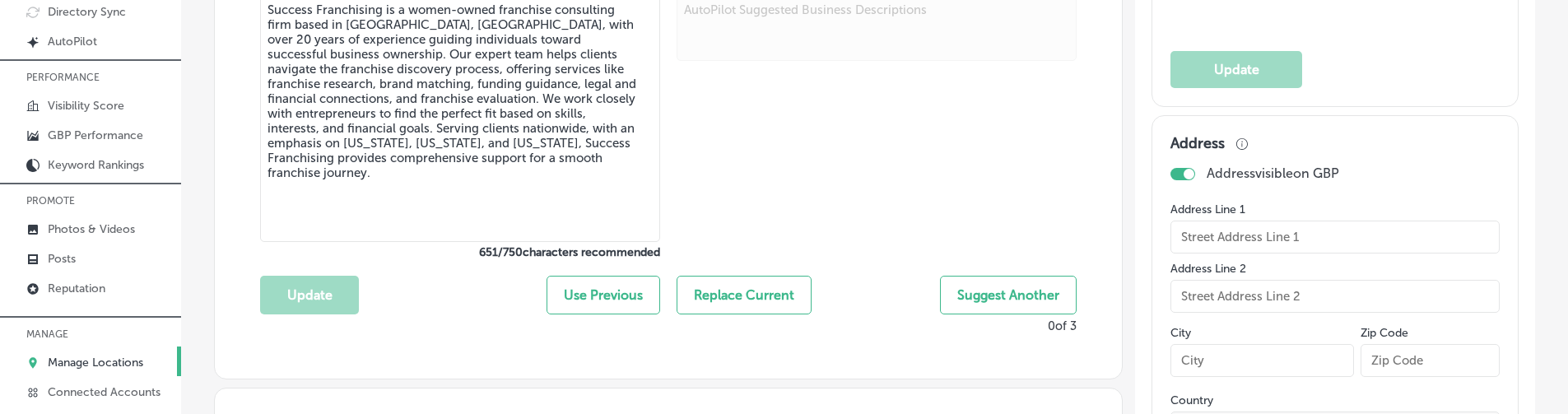
scroll to position [636, 0]
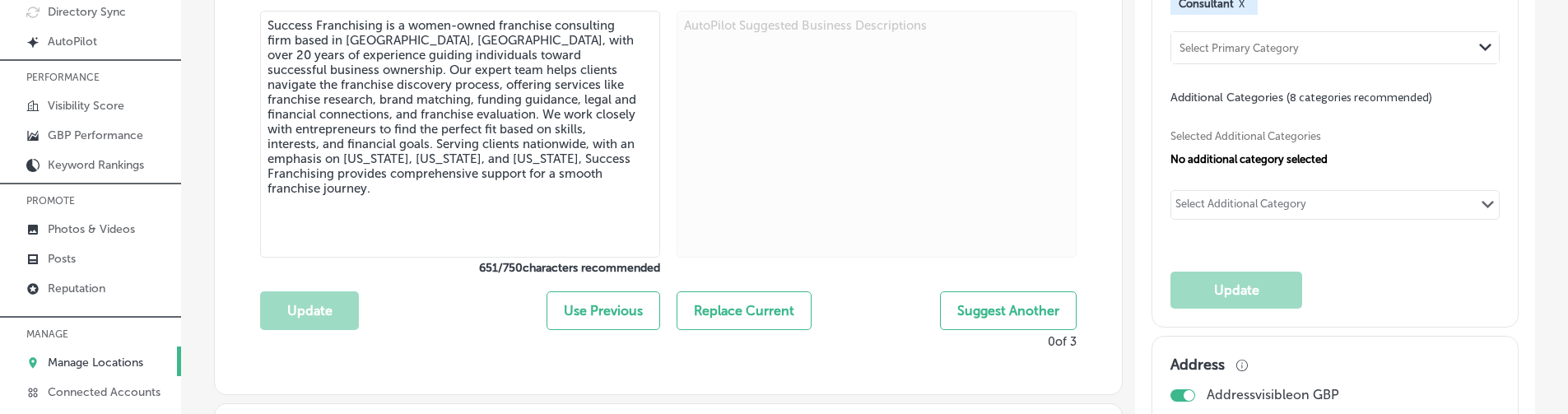
type input "Success Franchising - Franchise Consultants"
type input "[PHONE_NUMBER]"
checkbox input "true"
type input "[URL][DOMAIN_NAME]"
checkbox input "false"
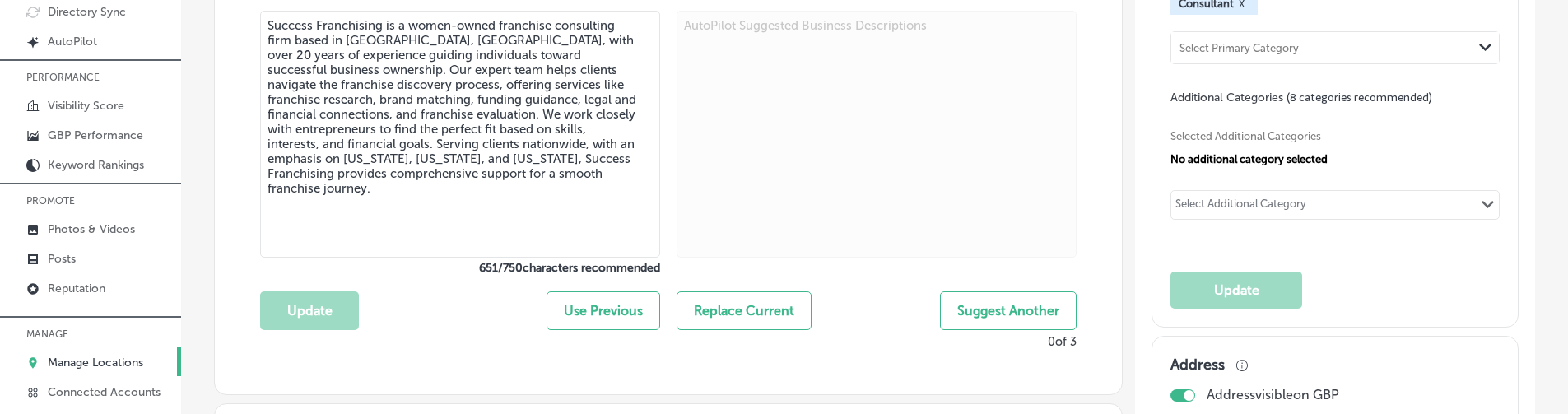
type input "[STREET_ADDRESS][PERSON_NAME]"
type input "[GEOGRAPHIC_DATA]"
type input "77002"
type input "US"
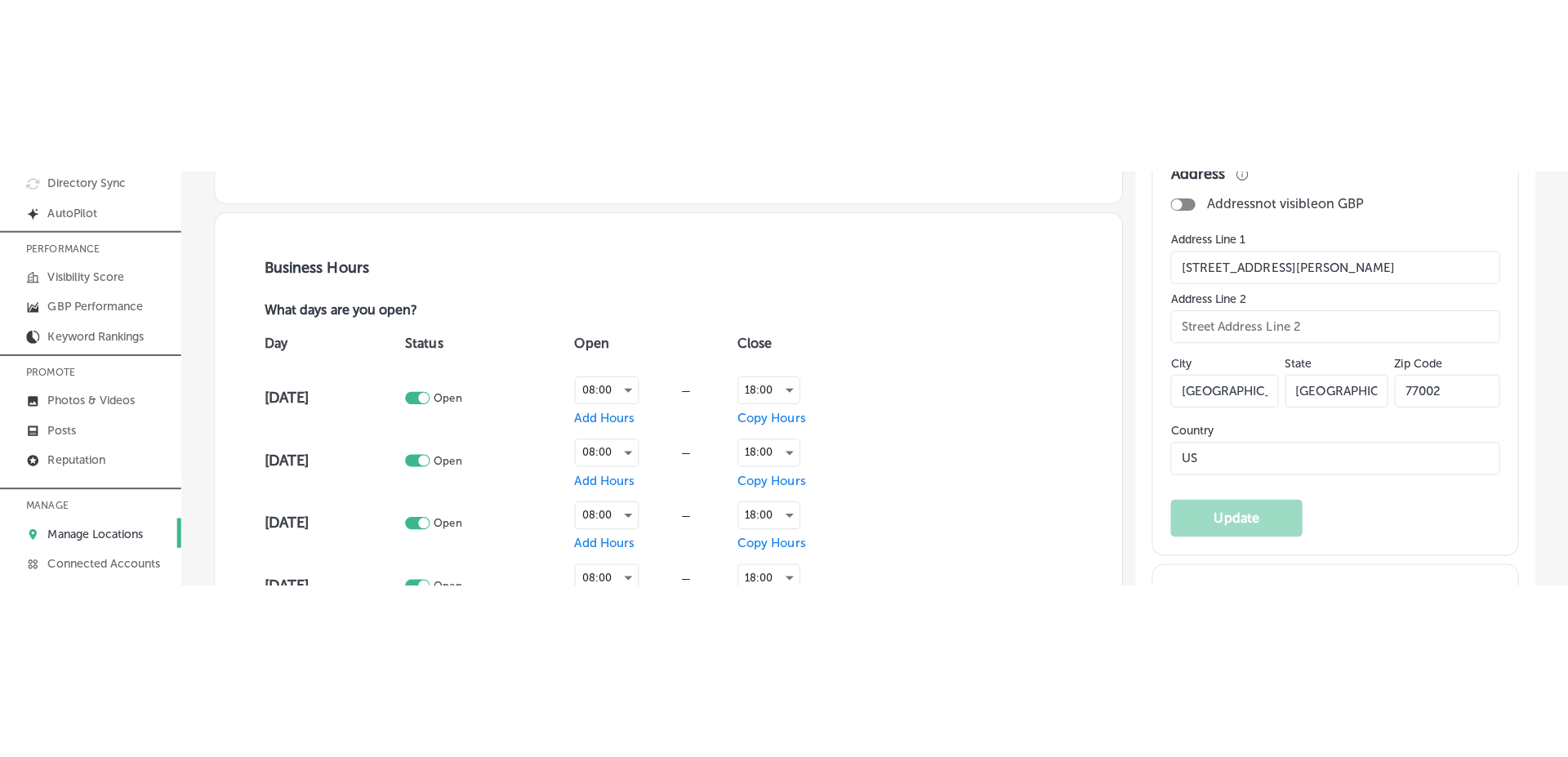
scroll to position [0, 0]
